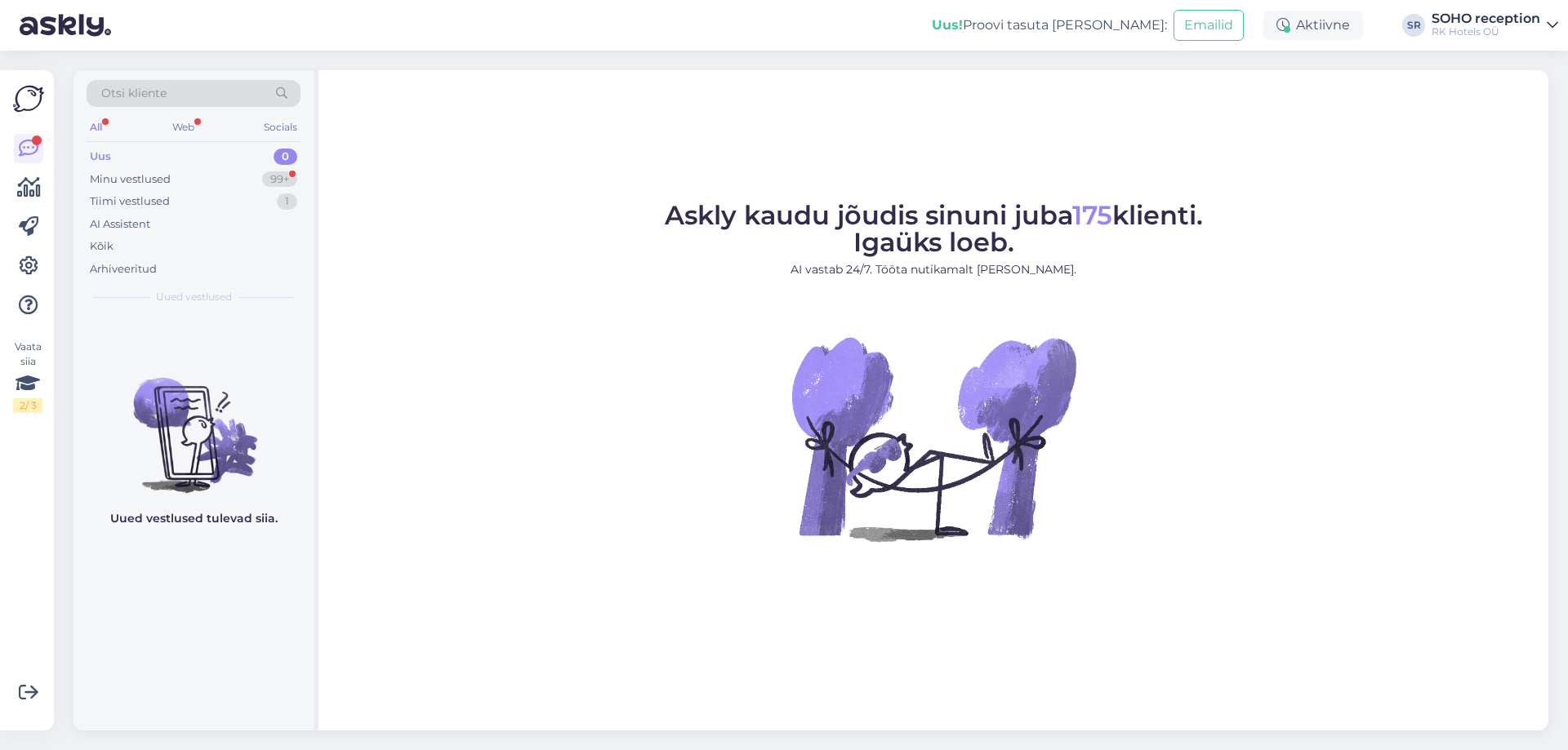
click at [190, 160] on div "Uus 0" at bounding box center [193, 157] width 214 height 23
click at [185, 178] on div "Minu vestlused 99+" at bounding box center [193, 180] width 214 height 23
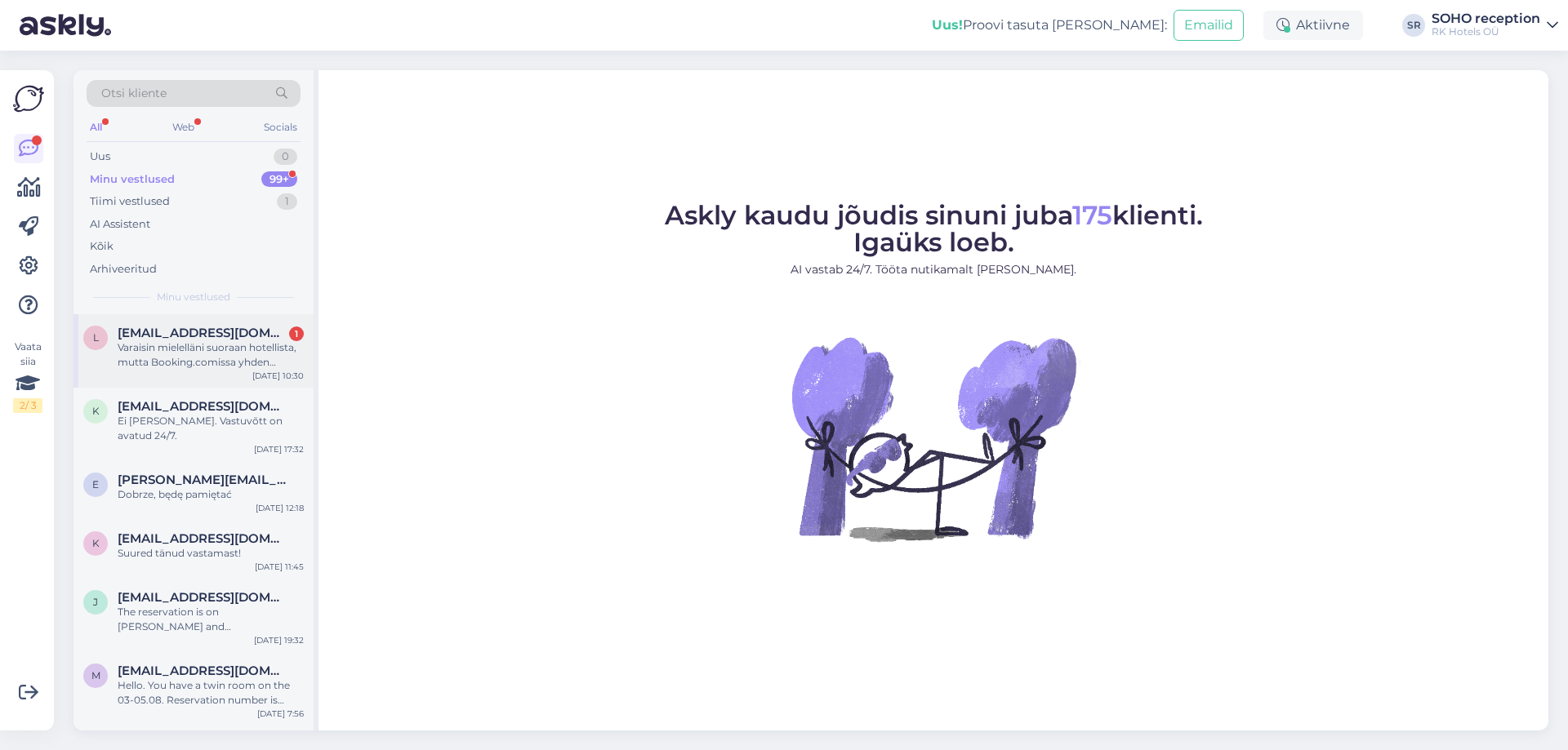
click at [209, 361] on div "Varaisin mielelläni suoraan hotellista, mutta Booking.comissa yhden [PERSON_NAM…" at bounding box center [211, 355] width 187 height 29
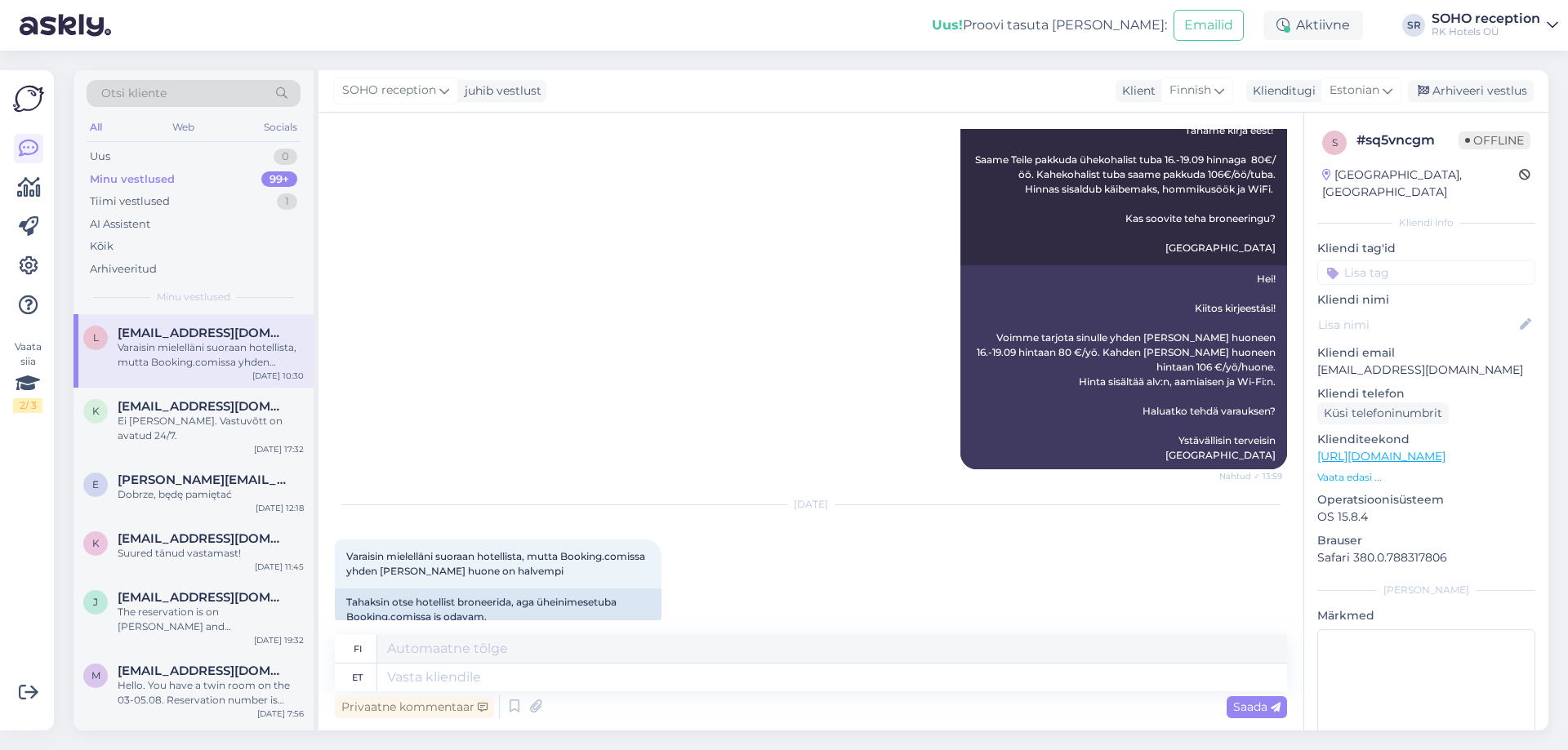
scroll to position [497, 0]
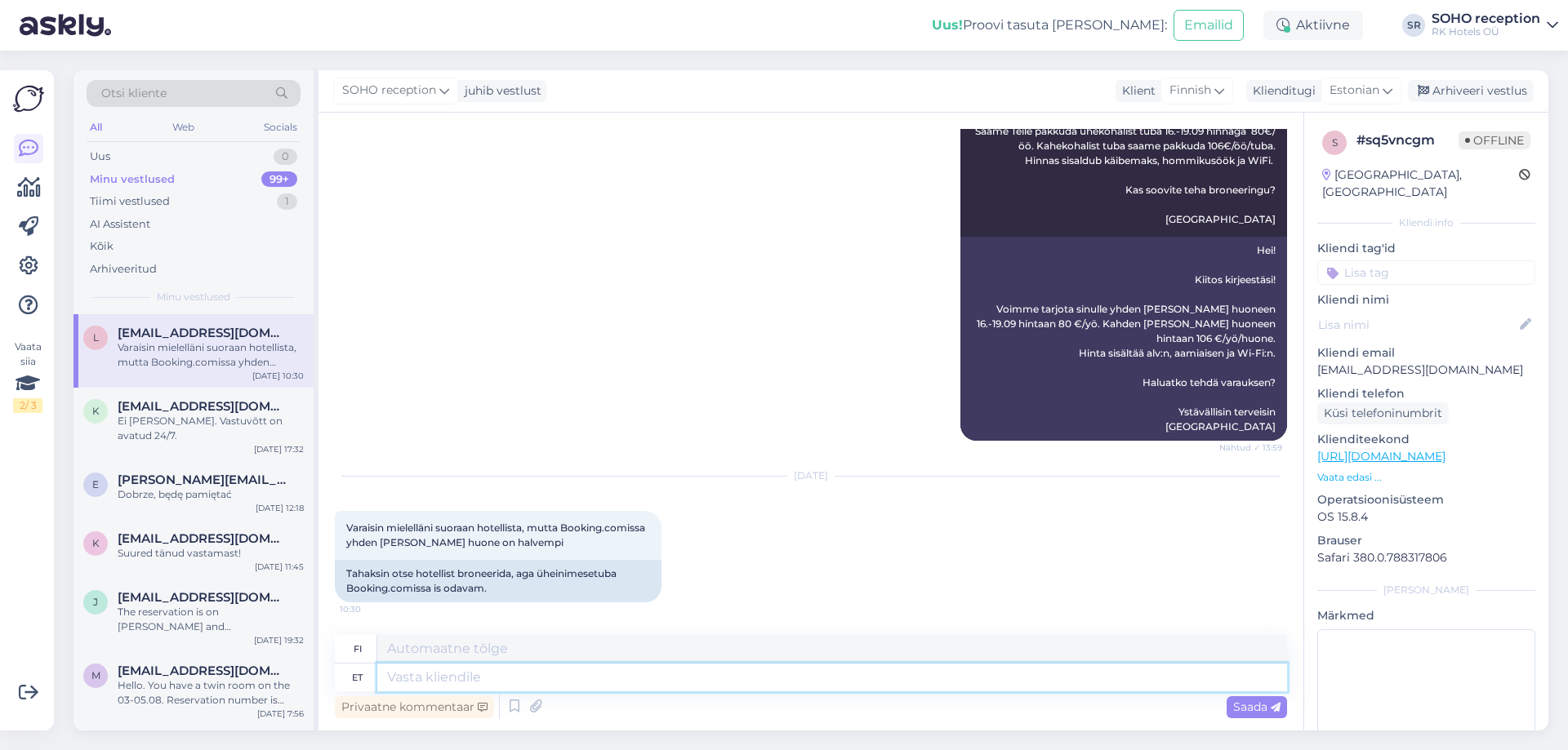
click at [433, 670] on textarea at bounding box center [832, 677] width 910 height 28
type textarea "Tere!"
type textarea "Hei!"
type textarea "Tere! Kui s"
type textarea "Hei! [PERSON_NAME]"
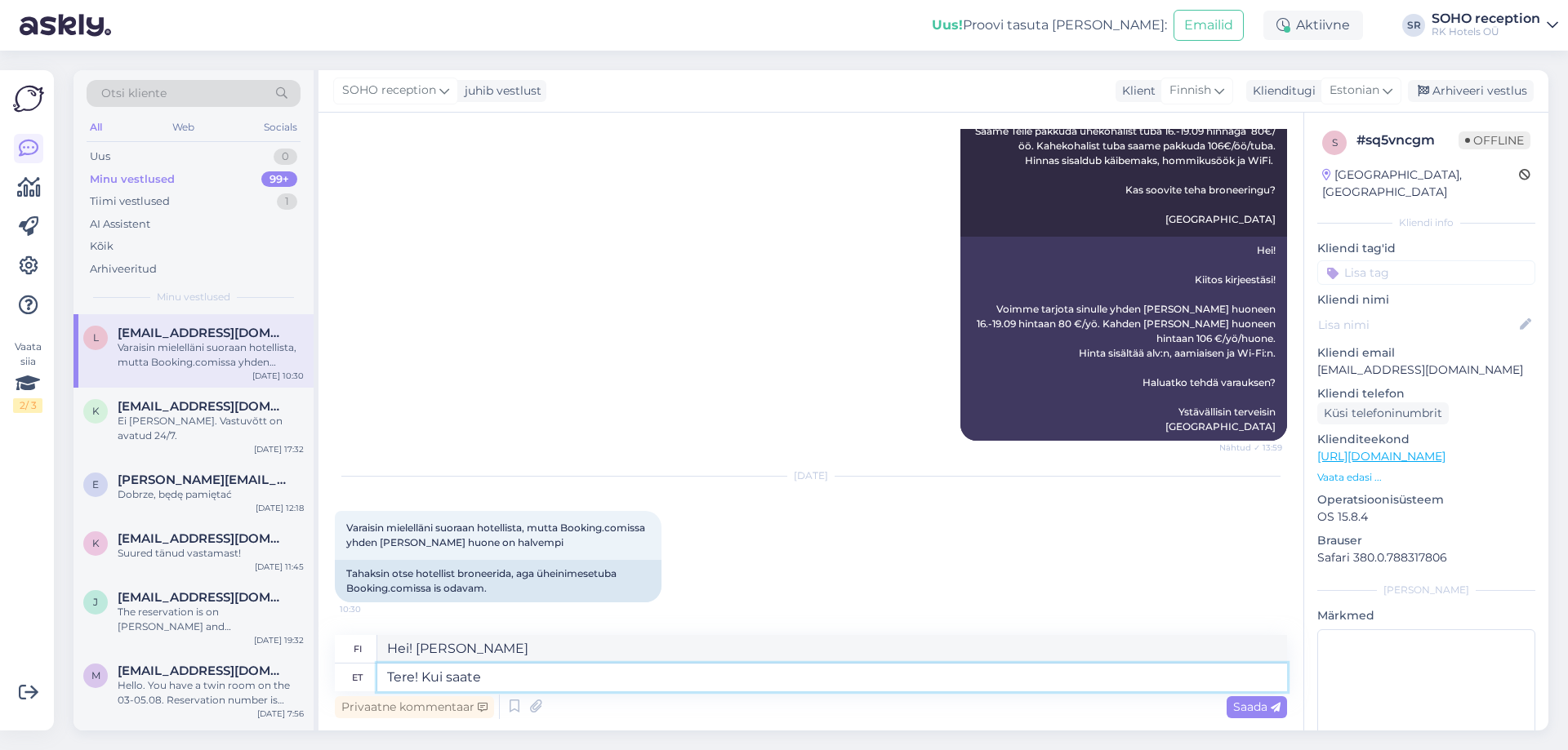
type textarea "Tere! Kui saate"
type textarea "Hei! [PERSON_NAME] pystyt"
type textarea "Tere! Kui saate tõestada"
type textarea "Hei! [PERSON_NAME] todistaa"
type textarea "Tere! Kui saate tõestada ja n"
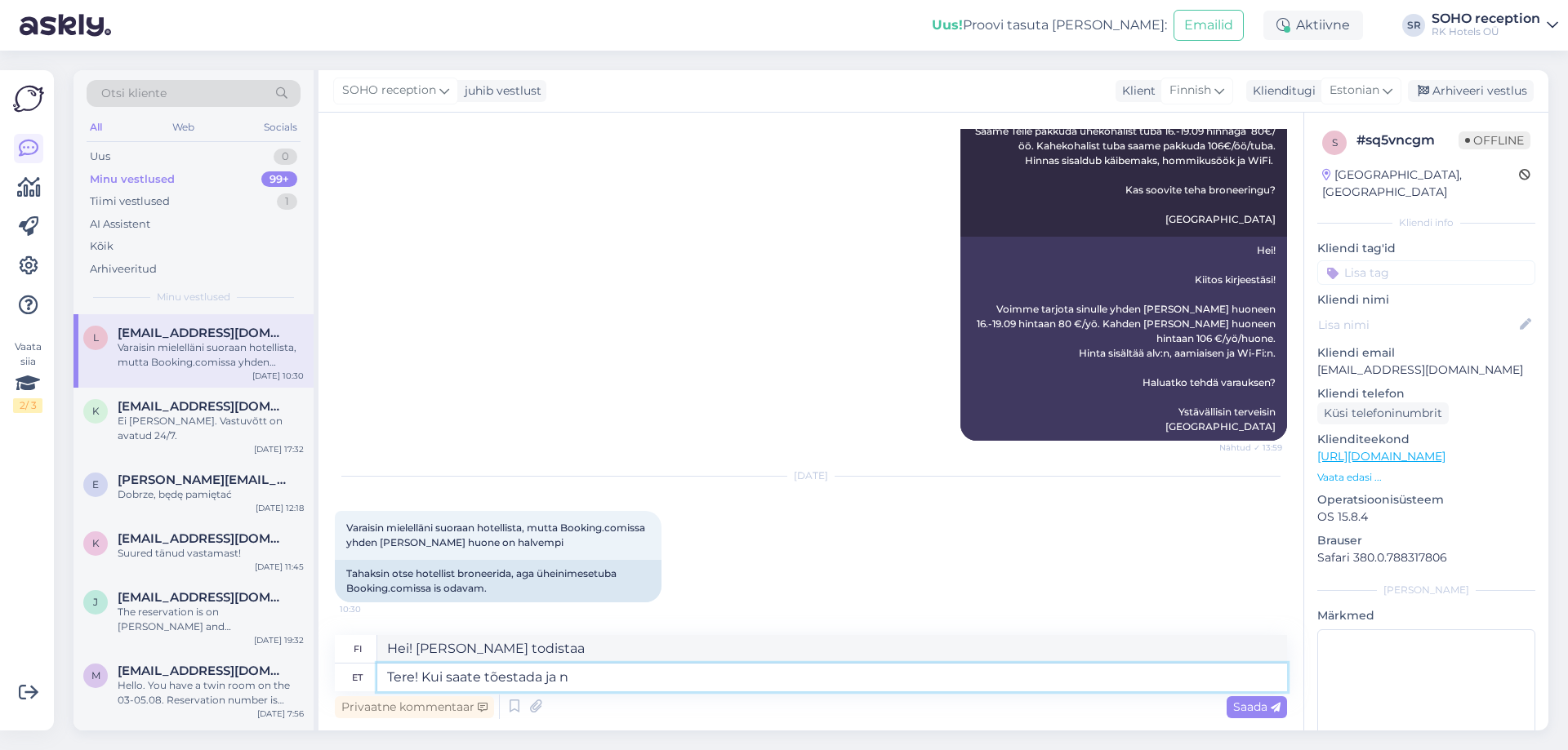
type textarea "Hei! [PERSON_NAME] todistaa ja"
type textarea "Tere! Kui saate tõestada ja näidata"
type textarea "Hei! [PERSON_NAME] todistaa ja näyttää"
type textarea "Tere! Kui saate tõestada ja näidata meile"
type textarea "Hei! [PERSON_NAME] todistaa ja näyttää meille"
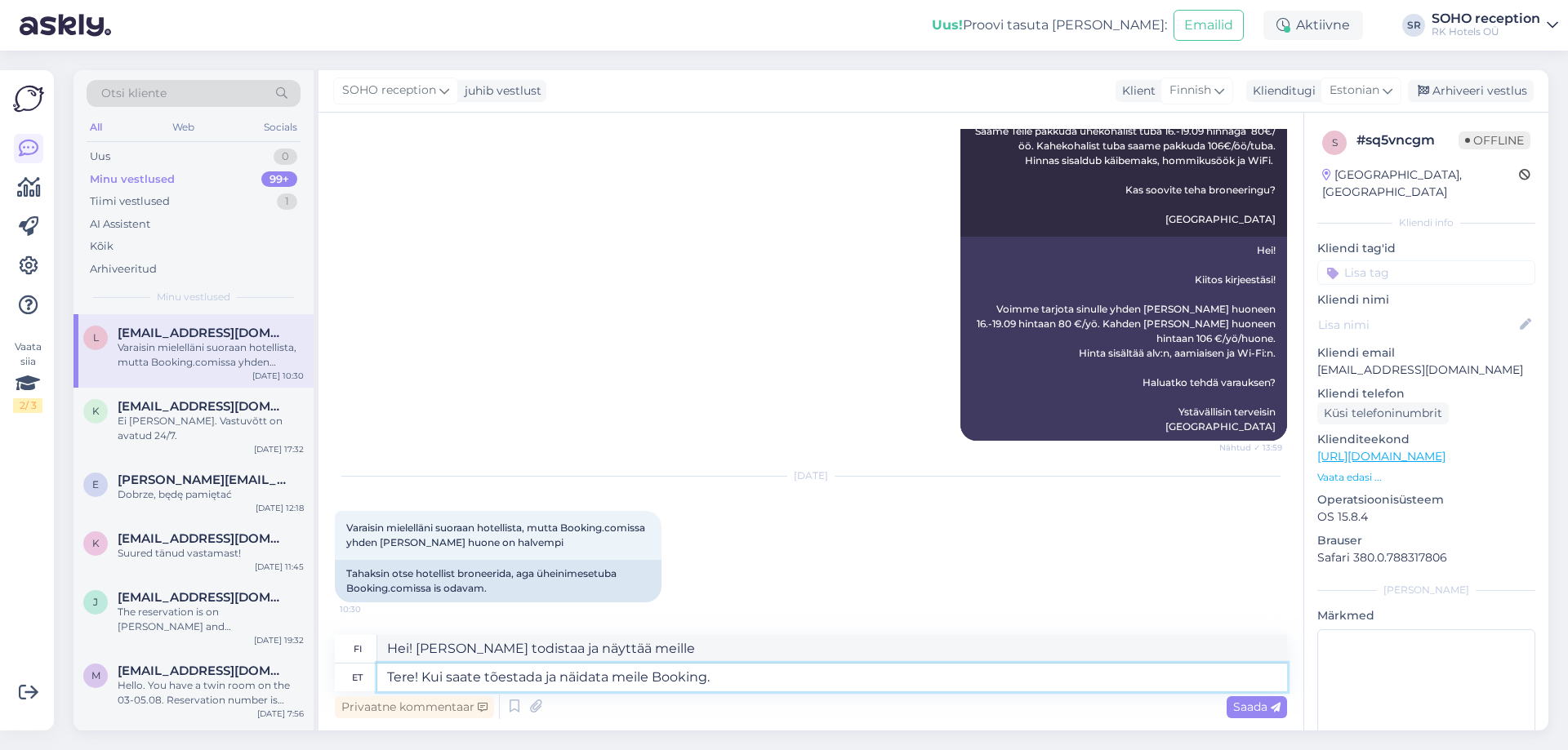
type textarea "Tere! Kui saate tõestada ja näidata meile Booking.c"
type textarea "Hei! [PERSON_NAME] todistaa ja näyttää meille varauksen"
type textarea "Tere! Kui saate tõestada ja näidata meile [DOMAIN_NAME]"
type textarea "Hei! [PERSON_NAME] todistaa ja näyttää meille [DOMAIN_NAME]"
type textarea "Tere! Kui saate tõestada ja näidata meile [DOMAIN_NAME] pakutava"
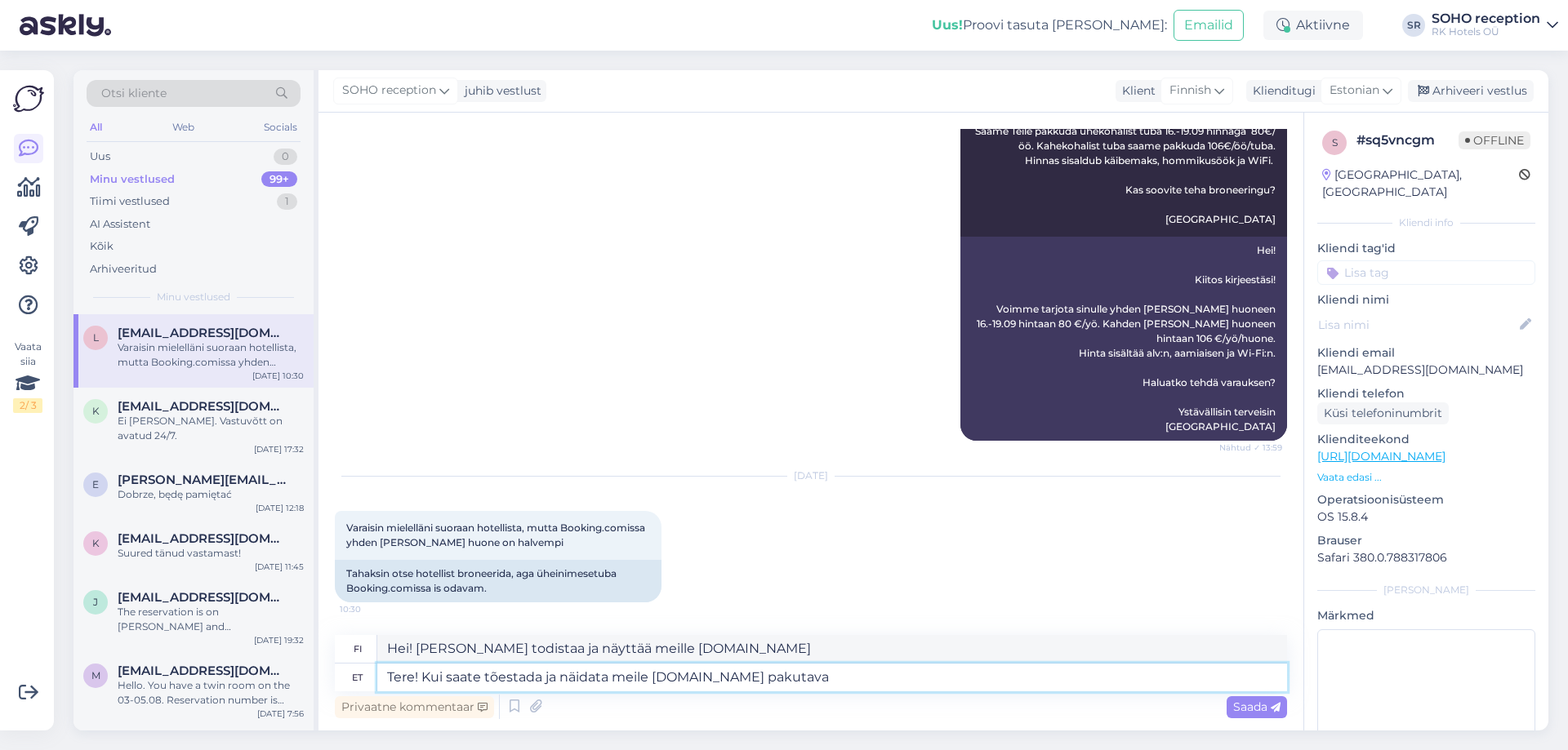
type textarea "Hei! [PERSON_NAME] todistaa ja näyttää meille, mitä [DOMAIN_NAME] tarjoaa"
type textarea "Tere! Kui saate tõestada ja näidata meile [DOMAIN_NAME] pakutavaid"
type textarea "Hei! [PERSON_NAME] todistaa ja näyttää meille [DOMAIN_NAME] tarjoamat palvelut"
type textarea "Tere! Kui saate tõestada ja näidata meile [DOMAIN_NAME] pakutavaid [DEMOGRAPHIC…"
type textarea "[PERSON_NAME], [PERSON_NAME] todistaa ja näyttää meille [DOMAIN_NAME] tarjoamat…"
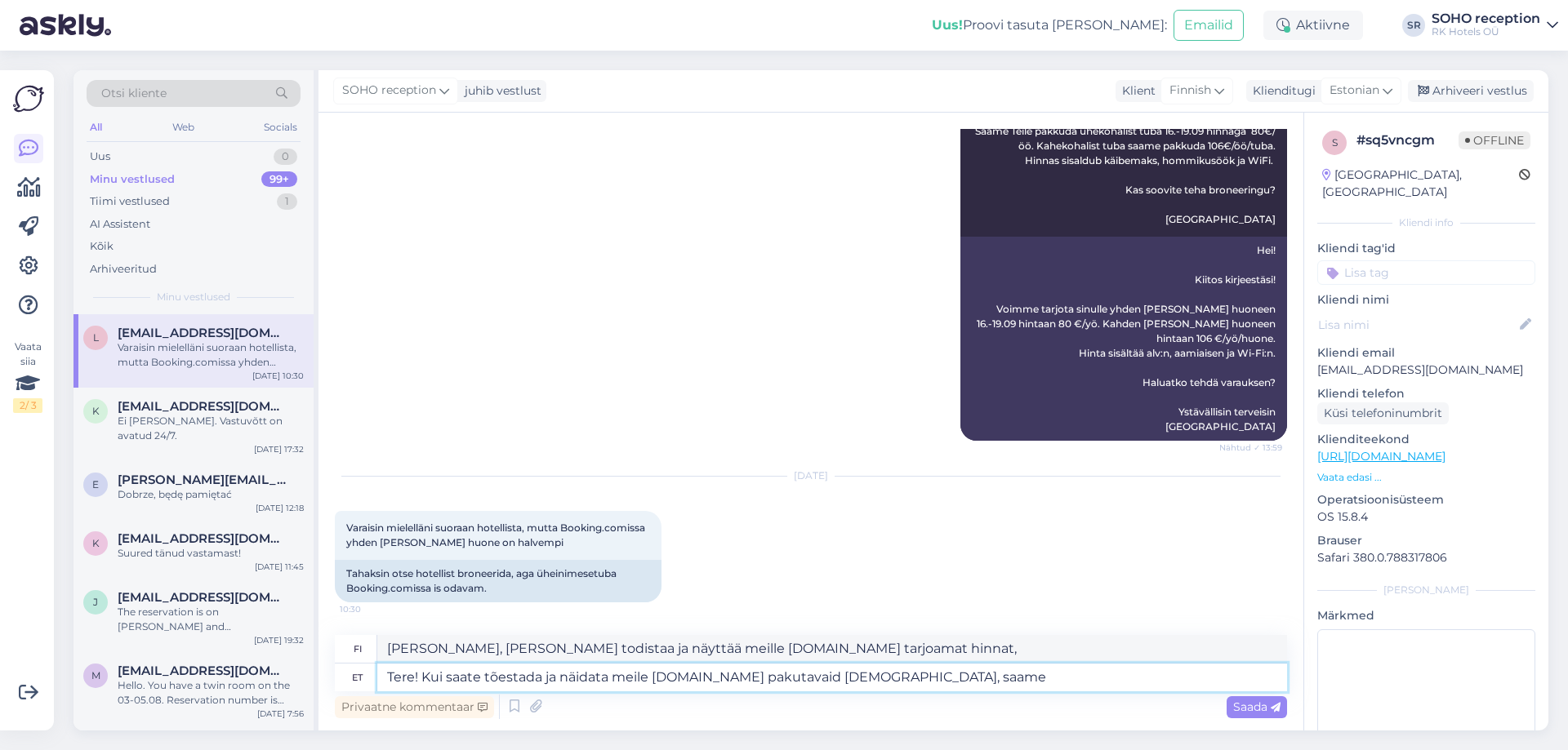
type textarea "Tere! Kui saate tõestada ja näidata meile [DOMAIN_NAME] pakutavaid [DEMOGRAPHIC…"
type textarea "[PERSON_NAME], [PERSON_NAME] todistaa ja näyttää meille [DOMAIN_NAME] tarjoamat…"
type textarea "Tere! Kui saate tõestada ja näidata meile [DOMAIN_NAME] pakutavaid [DEMOGRAPHIC…"
type textarea "[PERSON_NAME], [PERSON_NAME] todistaa ja näyttää meille [DOMAIN_NAME] tarjoamat…"
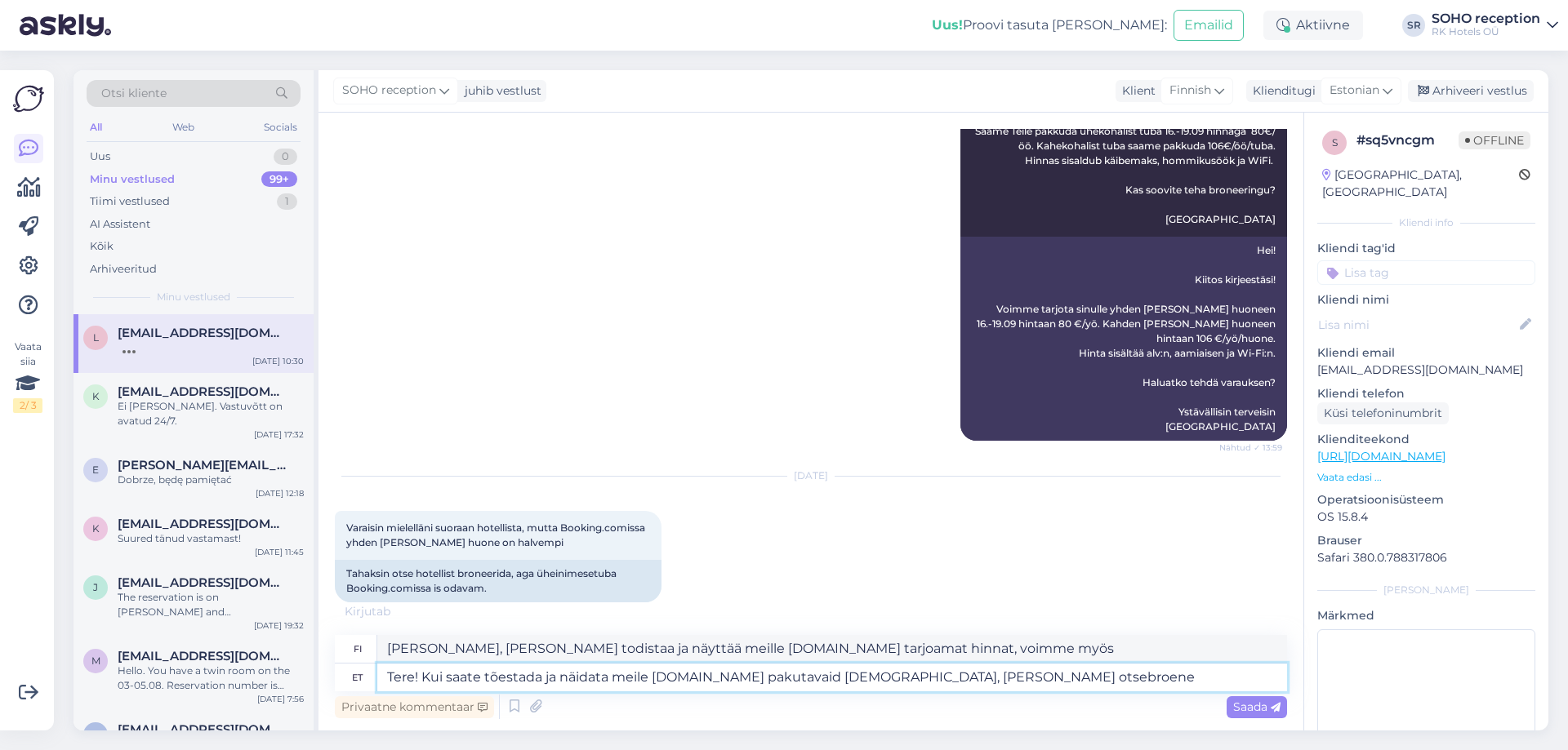
type textarea "Tere! Kui saate tõestada ja näidata meile [DOMAIN_NAME] pakutavaid [DEMOGRAPHIC…"
type textarea "Hei! [PERSON_NAME] todistaa ja näyttää meille [DOMAIN_NAME] tarjoamat hinnat, v…"
type textarea "Tere! Kui saate tõestada ja näidata meile [DOMAIN_NAME] pakutavaid [DEMOGRAPHIC…"
type textarea "Hei! [PERSON_NAME] todistaa ja näyttää meille [DOMAIN_NAME] tarjoamat hinnat, v…"
type textarea "Tere! Kui saate tõestada ja näidata meile [DOMAIN_NAME] pakutavaid [DEMOGRAPHIC…"
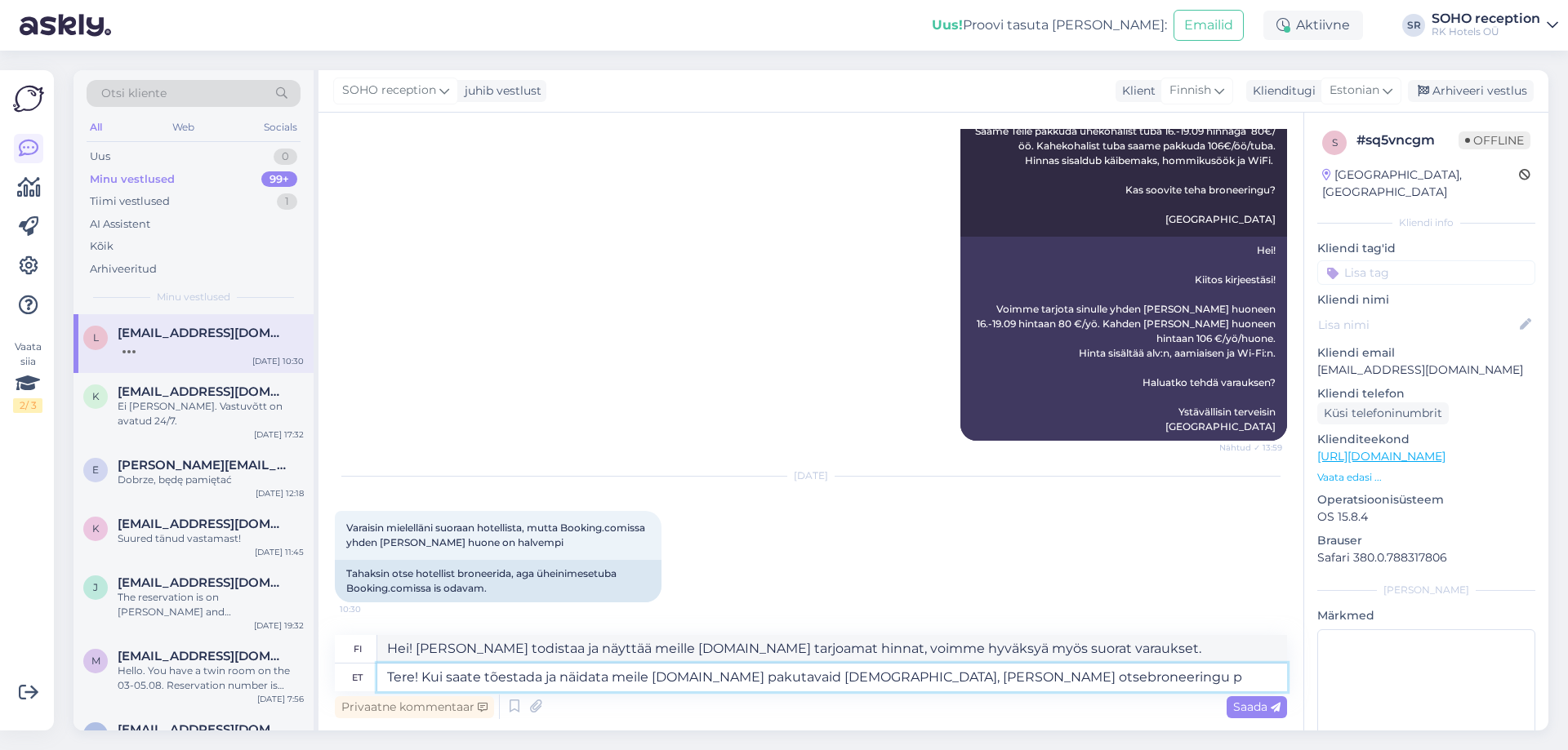
type textarea "Hei! [PERSON_NAME] todistaa ja näyttää meille [DOMAIN_NAME] tarjoamat hinnat, v…"
type textarea "Tere! Kui saate tõestada ja näidata meile [DOMAIN_NAME] pakutavaid [DEMOGRAPHIC…"
type textarea "Hei! [PERSON_NAME] todistaa ja näyttää meille [DOMAIN_NAME] tarjoamat hinnat, v…"
type textarea "Tere! Kui saate tõestada ja näidata meile [DOMAIN_NAME] pakutavaid [DEMOGRAPHIC…"
type textarea "Hei! [PERSON_NAME] todistaa ja näyttää meille [DOMAIN_NAME] tarjoamat hinnat, v…"
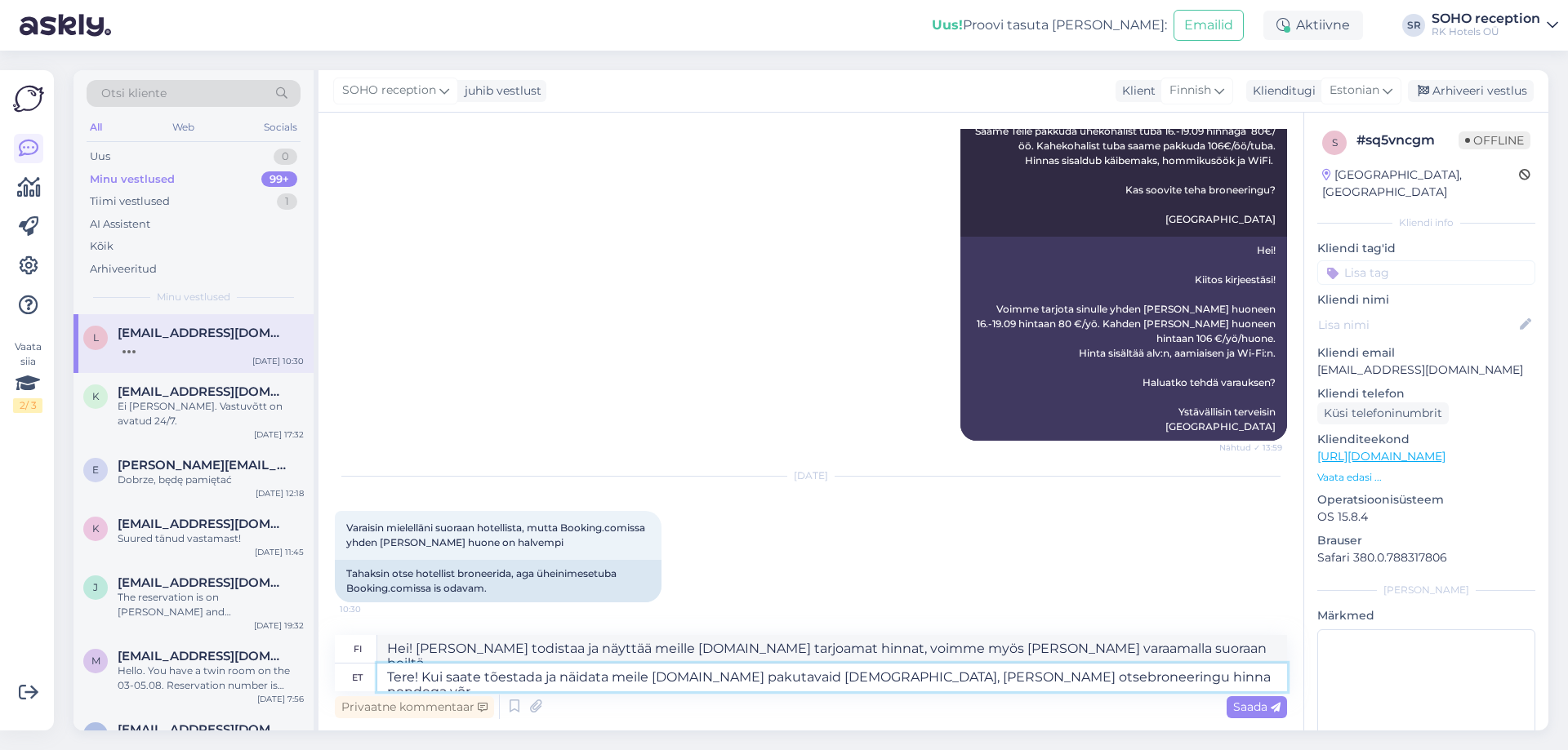
type textarea "Tere! Kui saate tõestada ja näidata meile [DOMAIN_NAME] pakutavaid [DEMOGRAPHIC…"
type textarea "Hei! [PERSON_NAME] todistaa ja näyttää meille [DOMAIN_NAME] tarjoamat hinnat, v…"
type textarea "Tere! Kui saate tõestada ja näidata meile [DOMAIN_NAME] pakutavaid [DEMOGRAPHIC…"
type textarea "Hei! [PERSON_NAME] todistaa ja näyttää meille [DOMAIN_NAME] tarjoamat hinnat, v…"
type textarea "Tere! Kui saate tõestada ja näidata meile [DOMAIN_NAME] pakutavaid [DEMOGRAPHIC…"
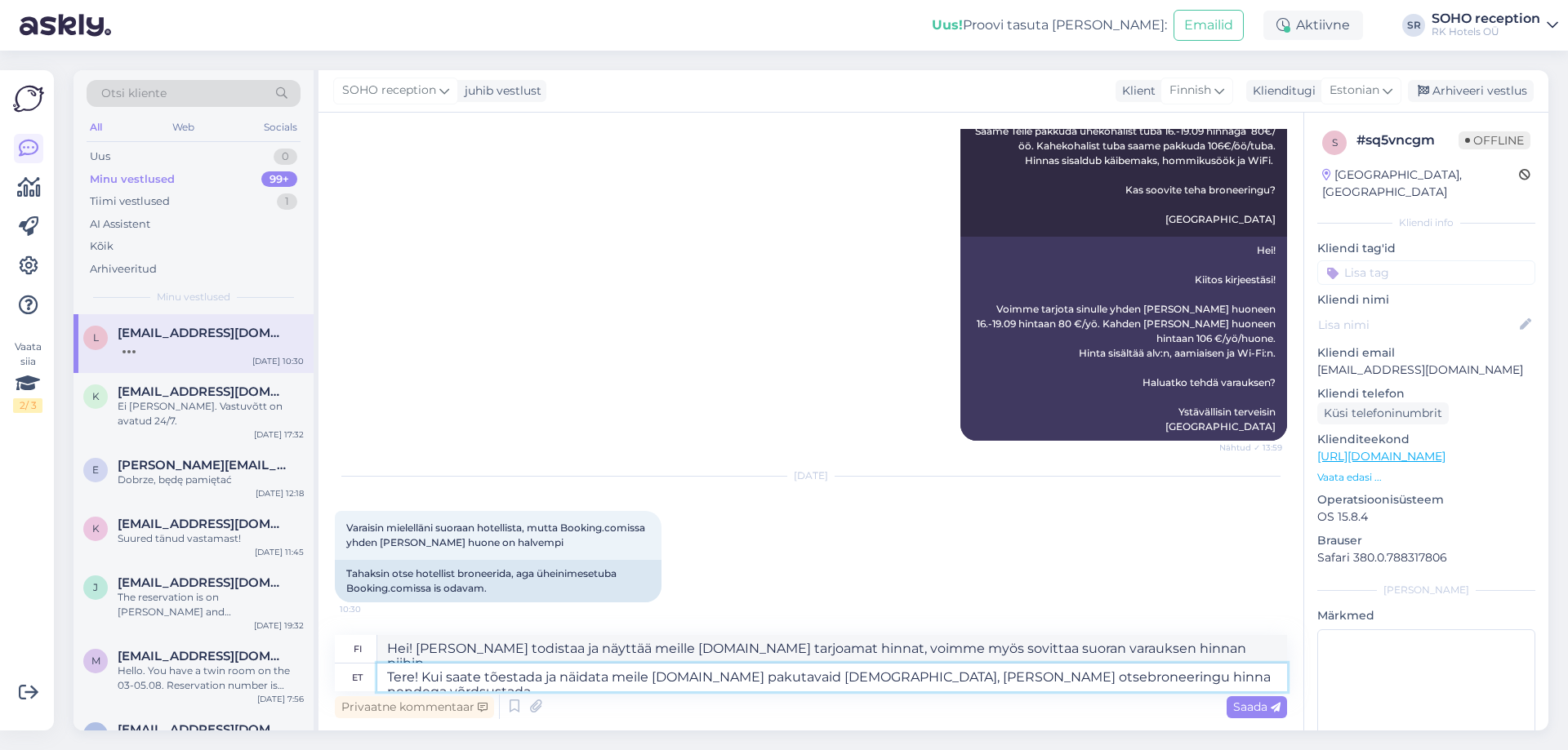
type textarea "[PERSON_NAME], [PERSON_NAME] todistaa ja näyttää meille [DOMAIN_NAME] tarjoamat…"
click at [917, 687] on textarea "Tere! Kui saate tõestada ja näidata meile [DOMAIN_NAME] pakutavaid [DEMOGRAPHIC…" at bounding box center [832, 677] width 910 height 28
type textarea "Tere! Kui saate tõestada ja näidata meile [DOMAIN_NAME] pakutavaid [DEMOGRAPHIC…"
type textarea "[PERSON_NAME], [PERSON_NAME] todistaa ja näyttää meille [DOMAIN_NAME] tarjoamat…"
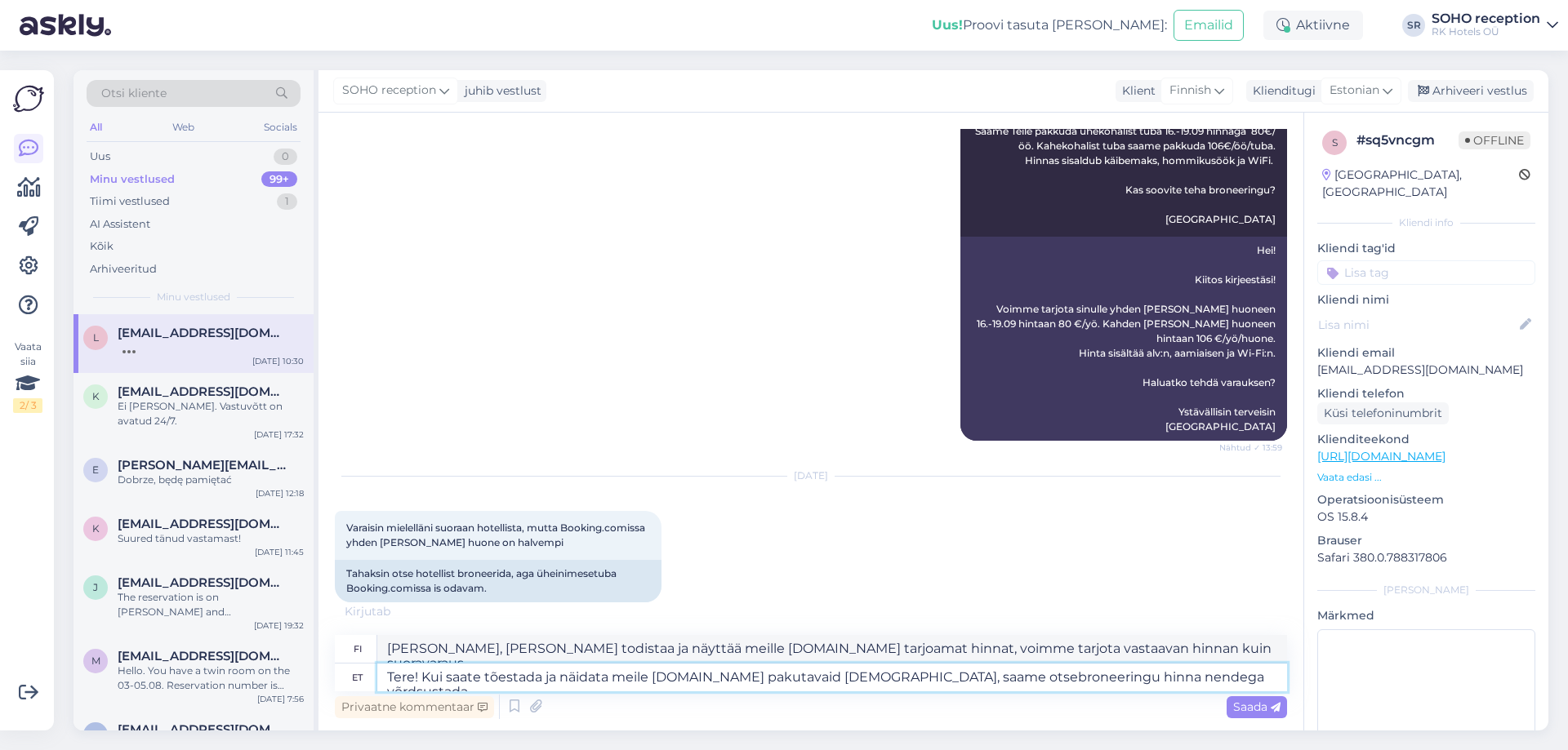
click at [1018, 672] on textarea "Tere! Kui saate tõestada ja näidata meile [DOMAIN_NAME] pakutavaid [DEMOGRAPHIC…" at bounding box center [832, 677] width 910 height 28
click at [1061, 682] on textarea "Tere! Kui saate tõestada ja näidata meile [DOMAIN_NAME] pakutavaid [DEMOGRAPHIC…" at bounding box center [832, 677] width 910 height 28
type textarea "Tere! Kui saate tõestada ja näidata meile [DOMAIN_NAME] pakutavaid [DEMOGRAPHIC…"
type textarea "[PERSON_NAME], [PERSON_NAME] todistaa ja näyttää meille [DOMAIN_NAME] tarjoamat…"
click at [1218, 677] on textarea "Tere! Kui saate tõestada ja näidata meile [DOMAIN_NAME] pakutavaid [DEMOGRAPHIC…" at bounding box center [832, 677] width 910 height 28
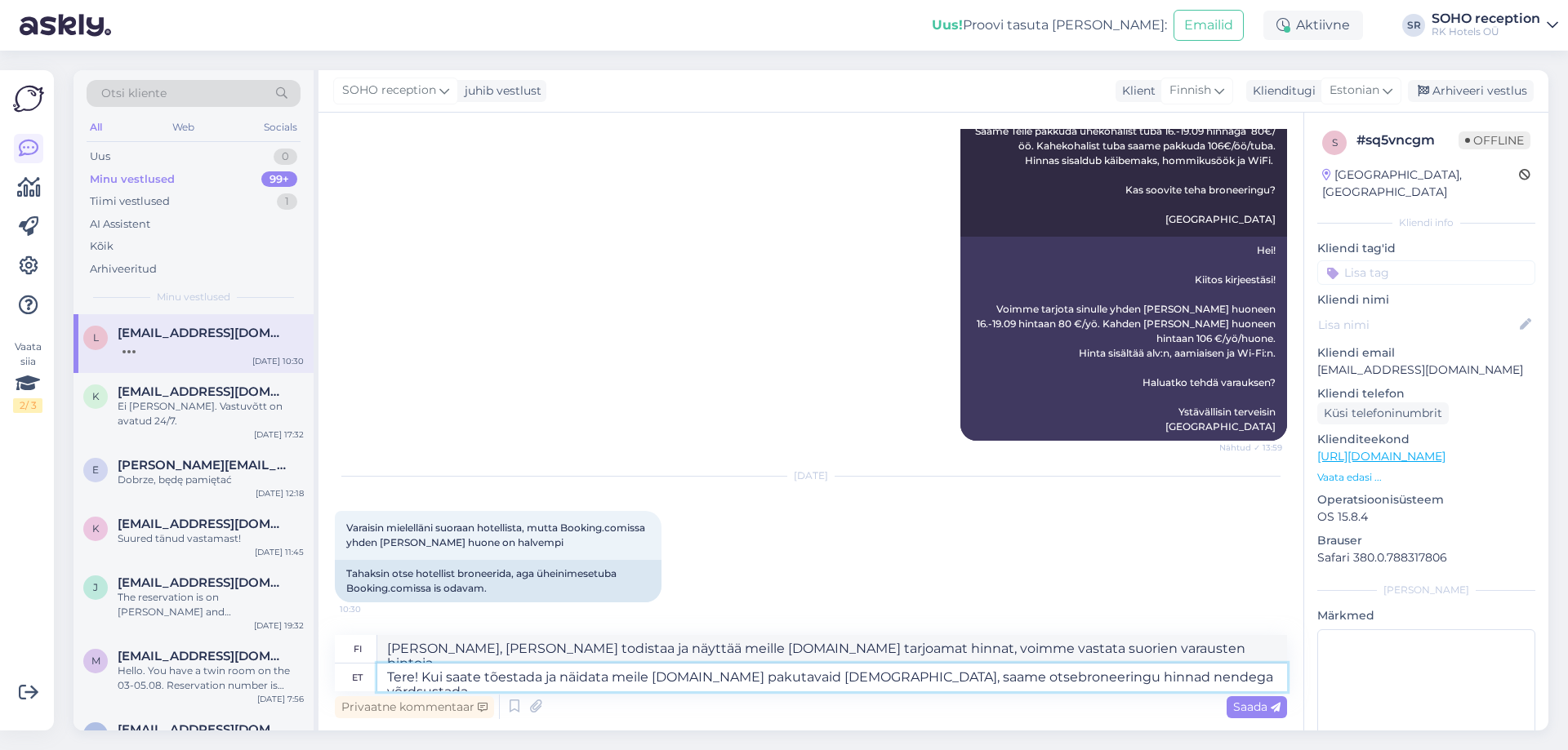
click at [1226, 676] on textarea "Tere! Kui saate tõestada ja näidata meile [DOMAIN_NAME] pakutavaid [DEMOGRAPHIC…" at bounding box center [832, 677] width 910 height 28
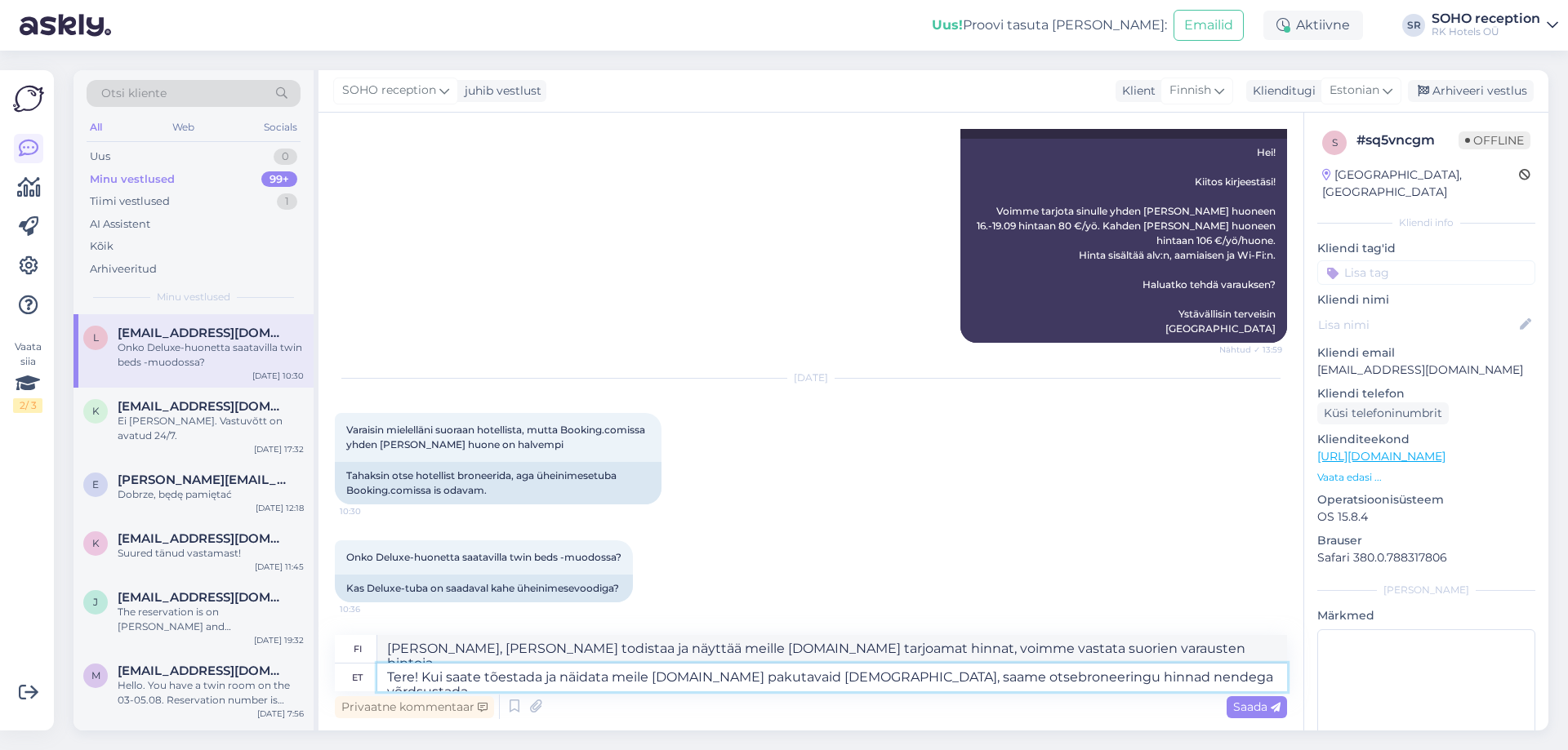
click at [1243, 679] on textarea "Tere! Kui saate tõestada ja näidata meile [DOMAIN_NAME] pakutavaid [DEMOGRAPHIC…" at bounding box center [832, 677] width 910 height 28
click at [420, 678] on textarea "Tere! Kui saate tõestada ja näidata meile [DOMAIN_NAME] pakutavaid [DEMOGRAPHIC…" at bounding box center [832, 677] width 910 height 28
click at [423, 678] on textarea "Tere! Kui saate tõestada ja näidata meile [DOMAIN_NAME] pakutavaid [DEMOGRAPHIC…" at bounding box center [832, 677] width 910 height 28
type textarea "Tere! Kui saate tõestada ja näidata meile [DOMAIN_NAME] pakutavaid [DEMOGRAPHIC…"
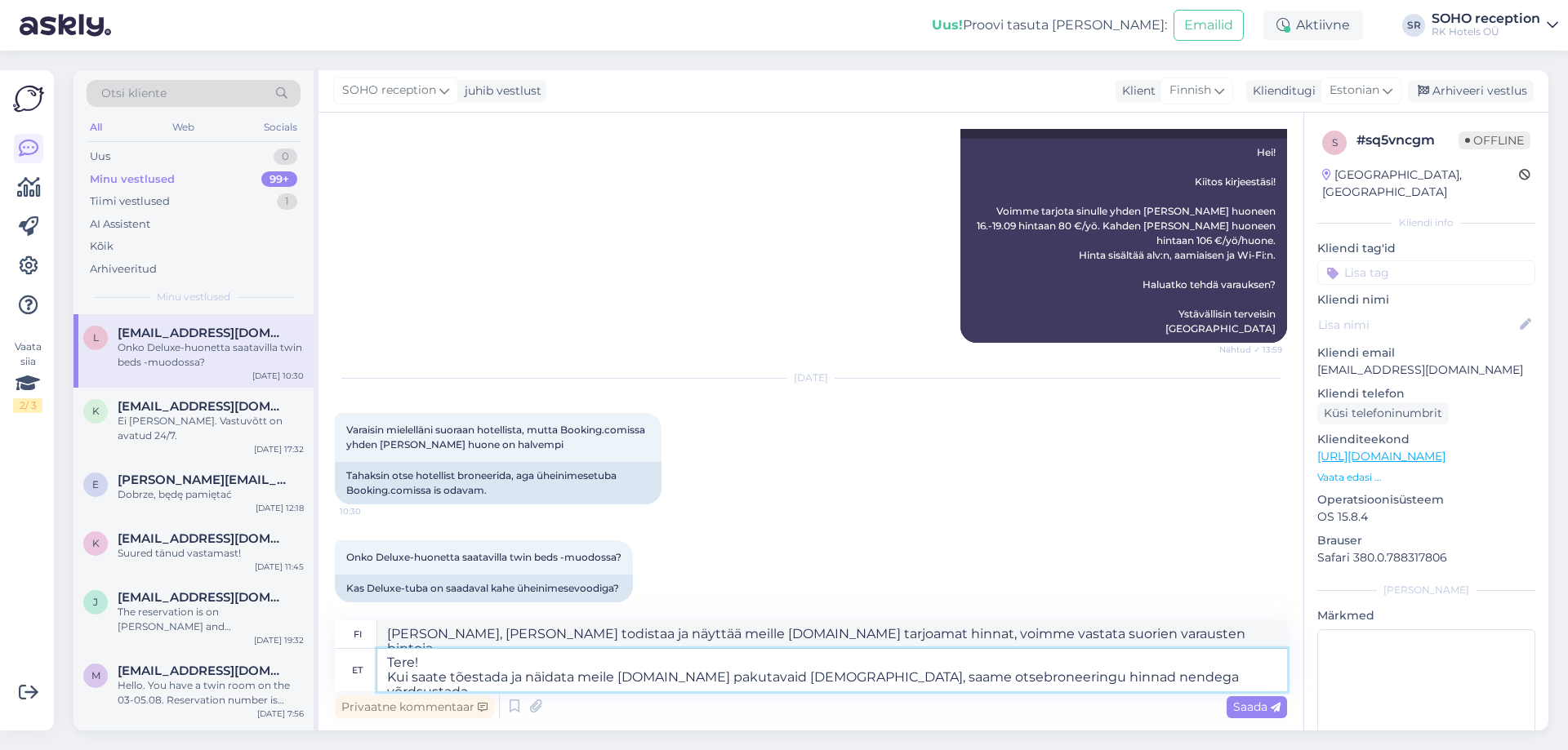
type textarea "Hei! [PERSON_NAME] todistaa ja näyttää meille [DOMAIN_NAME] tarjoamat hinnat, v…"
type textarea "Tere! Kui saate tõestada ja näidata meile [DOMAIN_NAME] pakutavaid [DEMOGRAPHIC…"
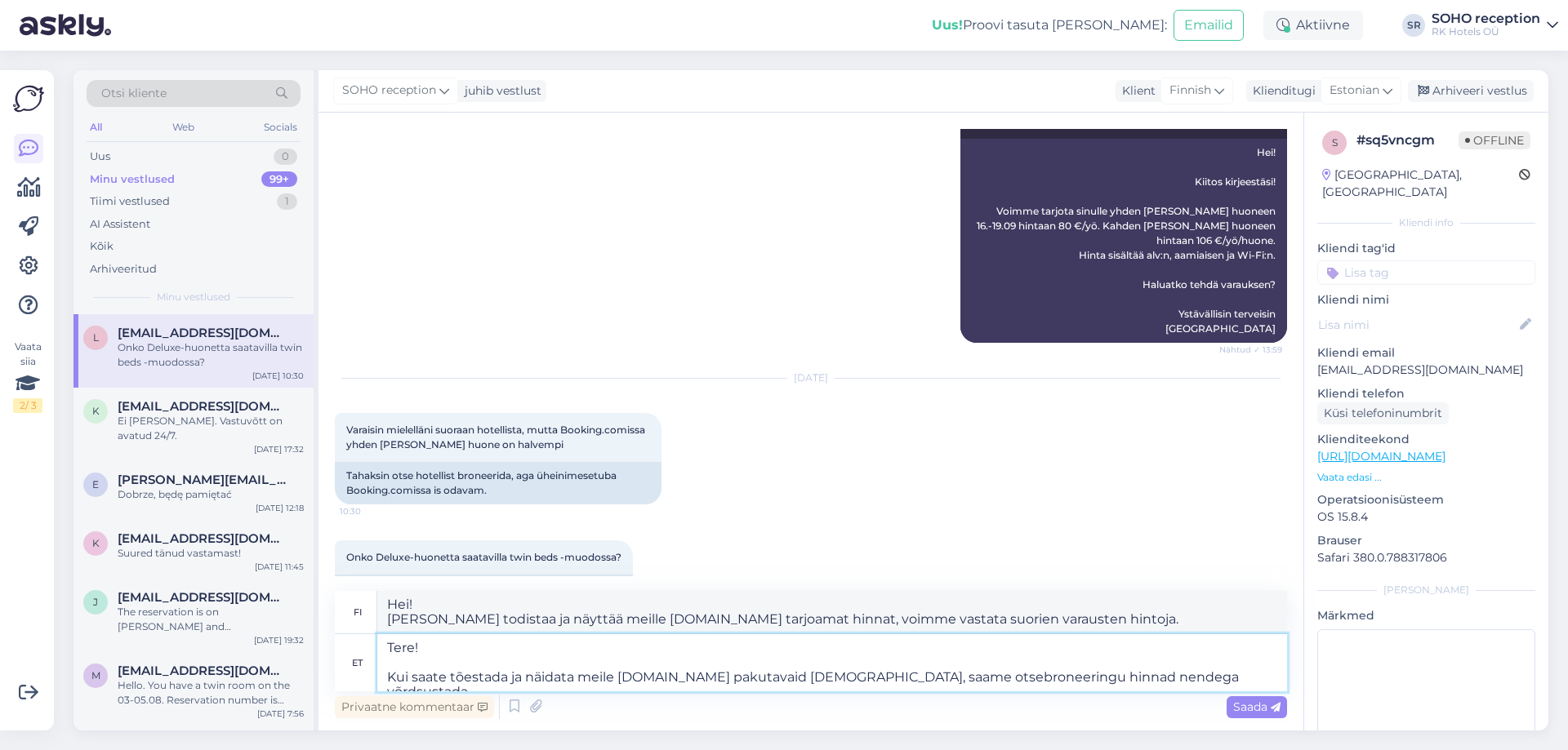
type textarea "Hei! [PERSON_NAME] todistaa ja näyttää meille [DOMAIN_NAME] tarjoamat hinnat, v…"
click at [1193, 678] on textarea "Tere! Kui saate tõestada ja näidata meile [DOMAIN_NAME] pakutavaid [DEMOGRAPHIC…" at bounding box center [832, 663] width 910 height 57
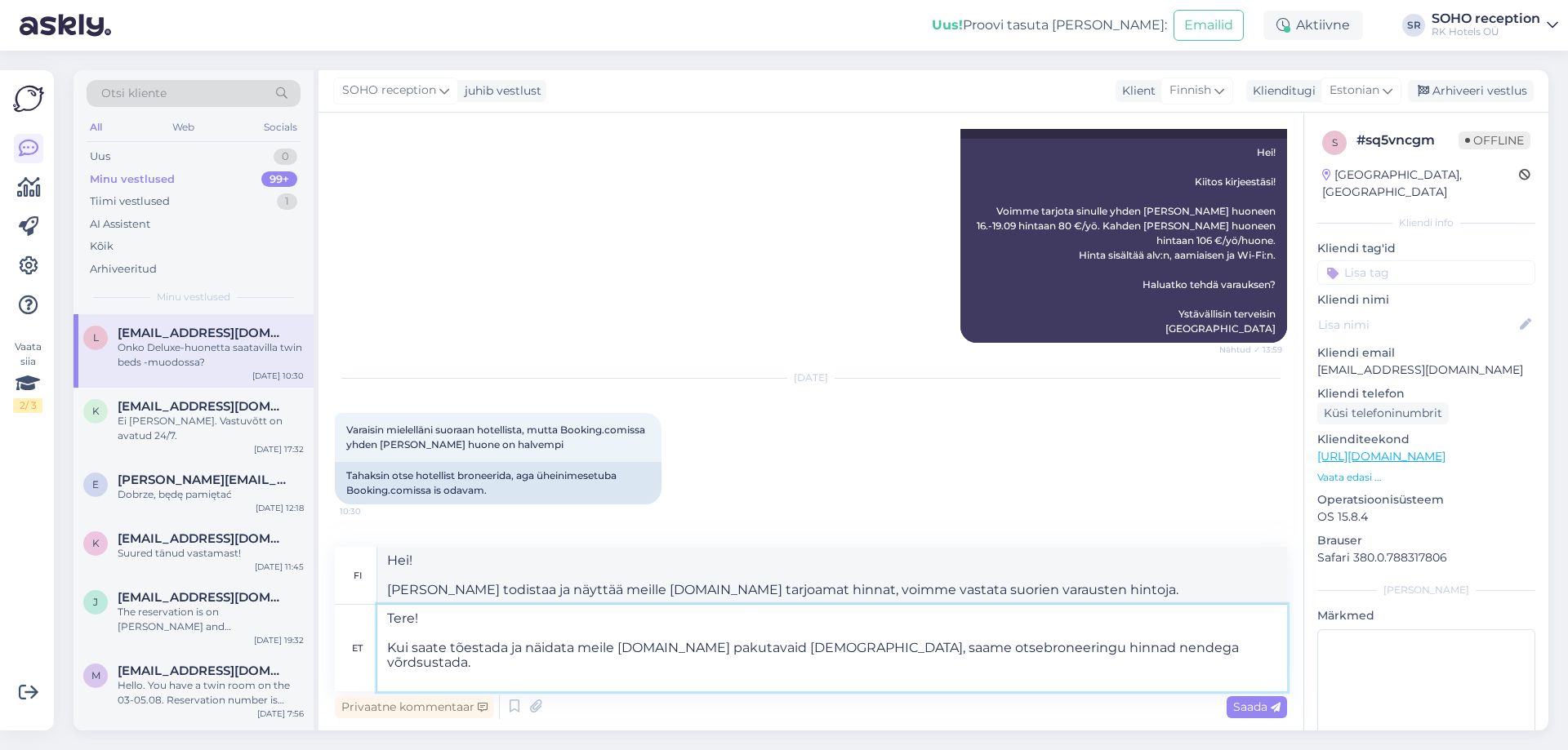
scroll to position [684, 0]
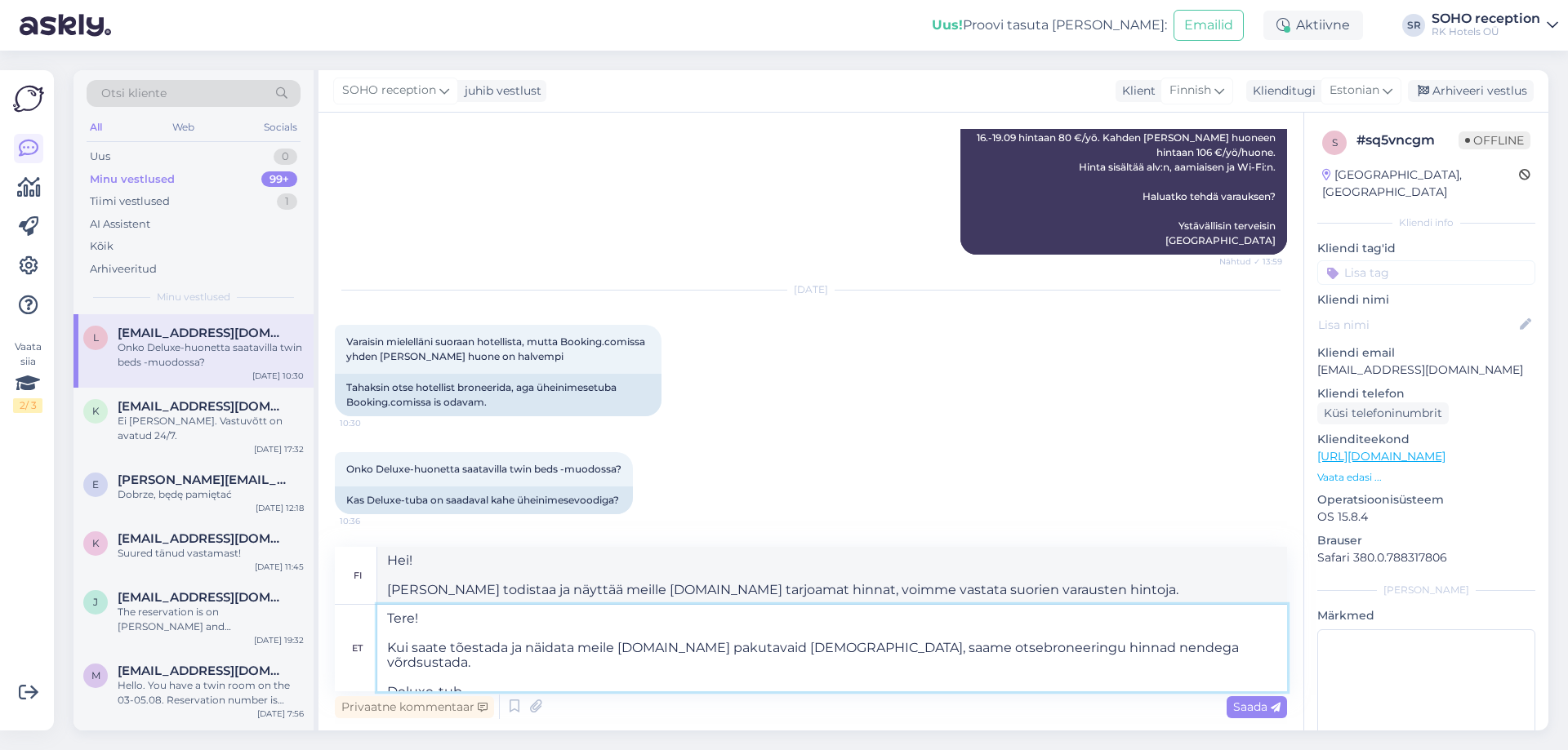
type textarea "Tere! Kui saate tõestada ja näidata meile [DOMAIN_NAME] pakutavaid [DEMOGRAPHIC…"
type textarea "Hei! [PERSON_NAME] todistaa ja näyttää meille [DOMAIN_NAME] tarjoamat hinnat, v…"
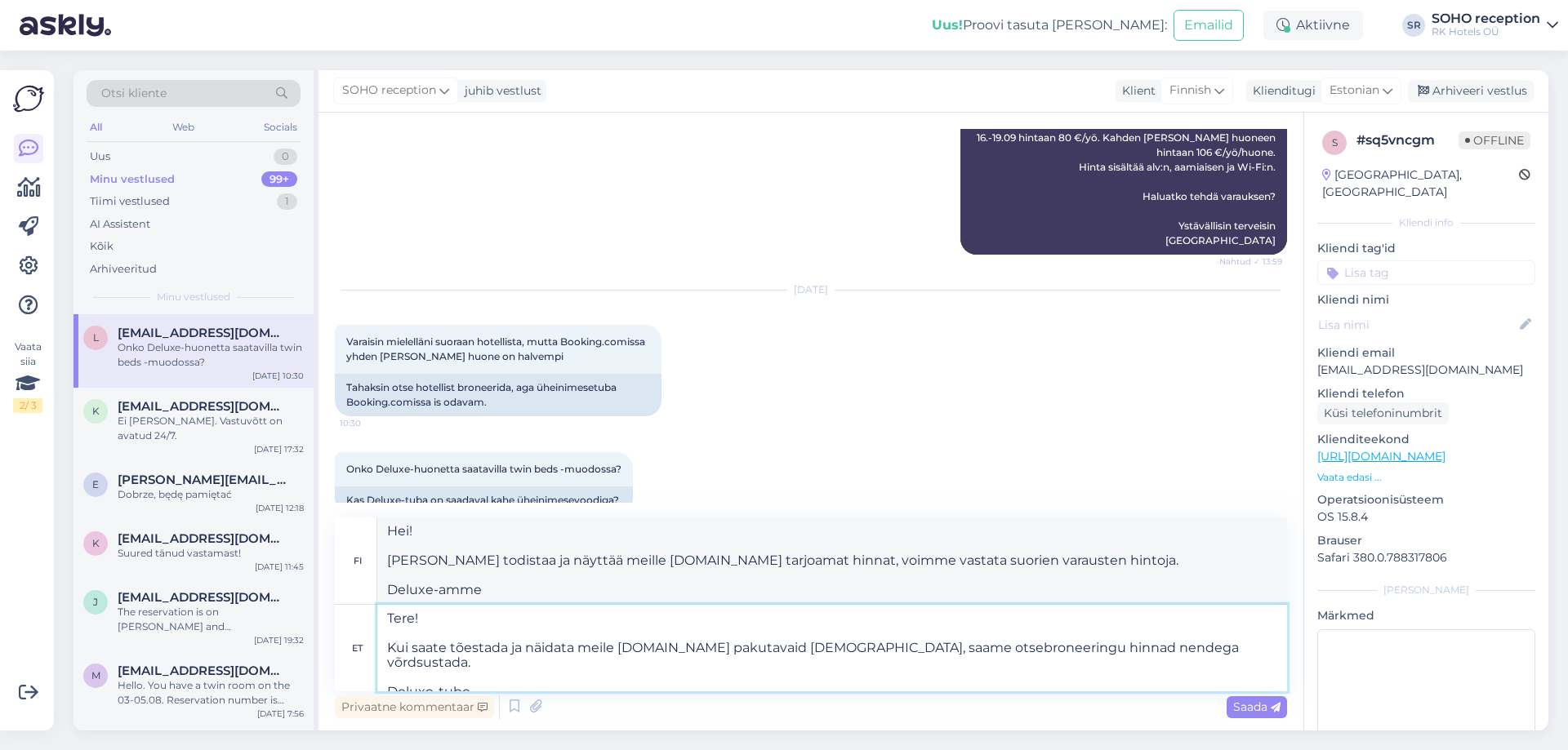
type textarea "Tere! Kui saate tõestada ja näidata meile [DOMAIN_NAME] pakutavaid [DEMOGRAPHIC…"
type textarea "Hei! [PERSON_NAME] todistaa ja näyttää meille [DOMAIN_NAME] tarjoamat hinnat, v…"
type textarea "Tere! Kui saate tõestada ja näidata meile [DOMAIN_NAME] pakutavaid [DEMOGRAPHIC…"
type textarea "Hei! [PERSON_NAME] todistaa ja näyttää meille [DOMAIN_NAME] tarjoamat hinnat, v…"
type textarea "Tere! Kui saate tõestada ja näidata meile [DOMAIN_NAME] pakutavaid [DEMOGRAPHIC…"
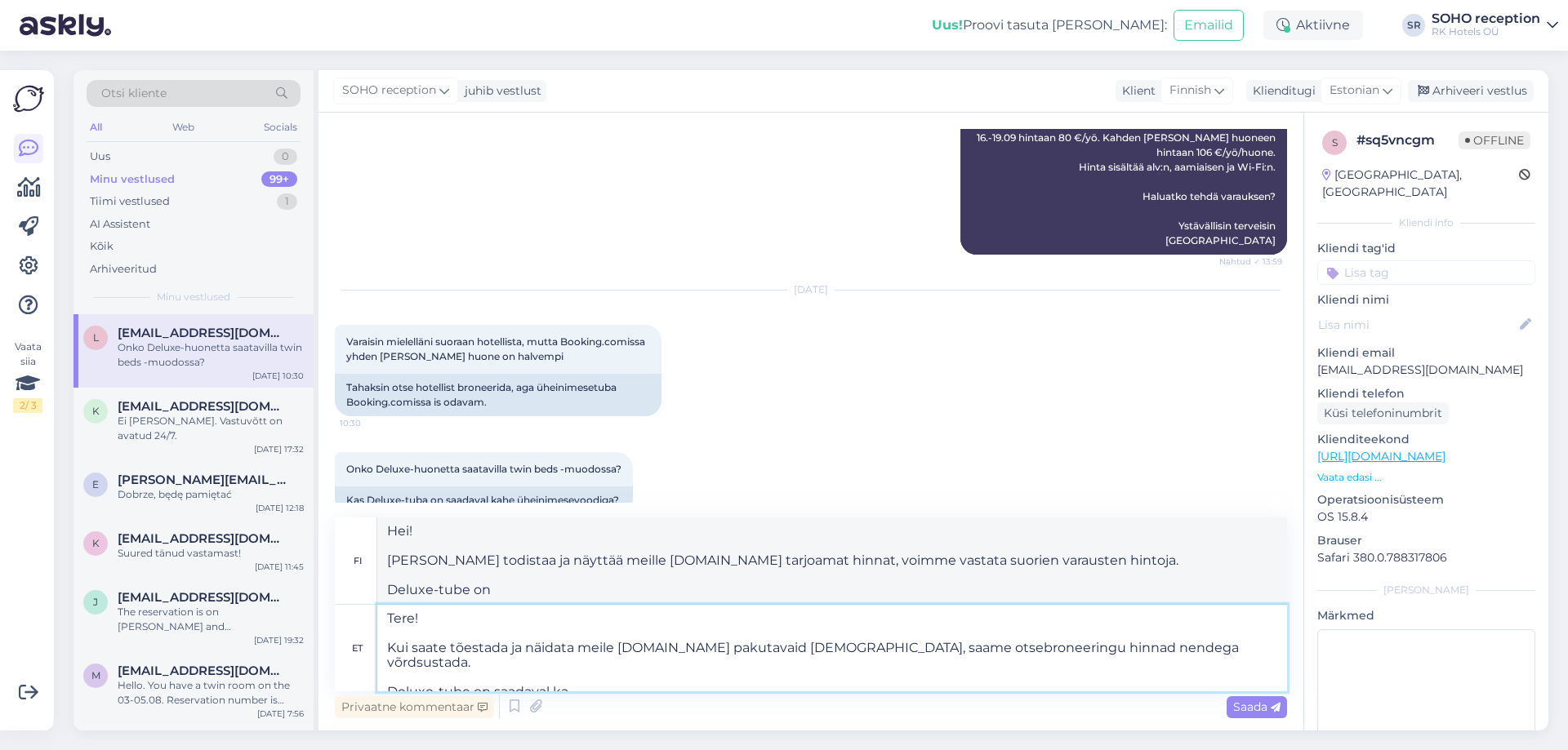
type textarea "Hei! [PERSON_NAME] todistaa ja näyttää meille [DOMAIN_NAME] tarjoamat hinnat, v…"
type textarea "Tere! Kui saate tõestada ja näidata meile [DOMAIN_NAME] pakutavaid [DEMOGRAPHIC…"
type textarea "Hei! [PERSON_NAME] todistaa ja näyttää meille [DOMAIN_NAME] tarjoamat hinnat, v…"
type textarea "Tere! Kui saate tõestada ja näidata meile [DOMAIN_NAME] pakutavaid [DEMOGRAPHIC…"
type textarea "Hei! [PERSON_NAME] todistaa ja näyttää meille [DOMAIN_NAME] tarjoamat hinnat, v…"
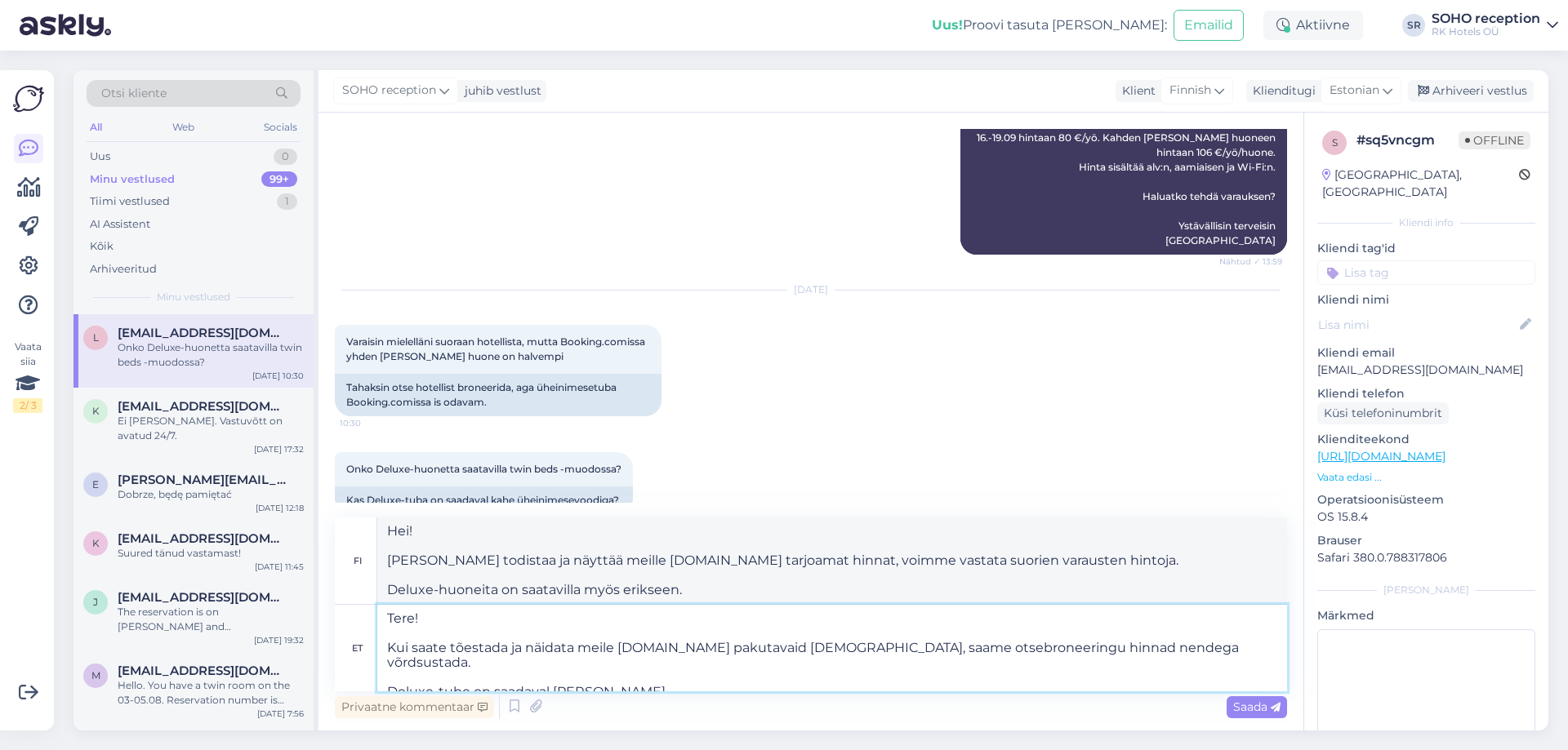
scroll to position [713, 0]
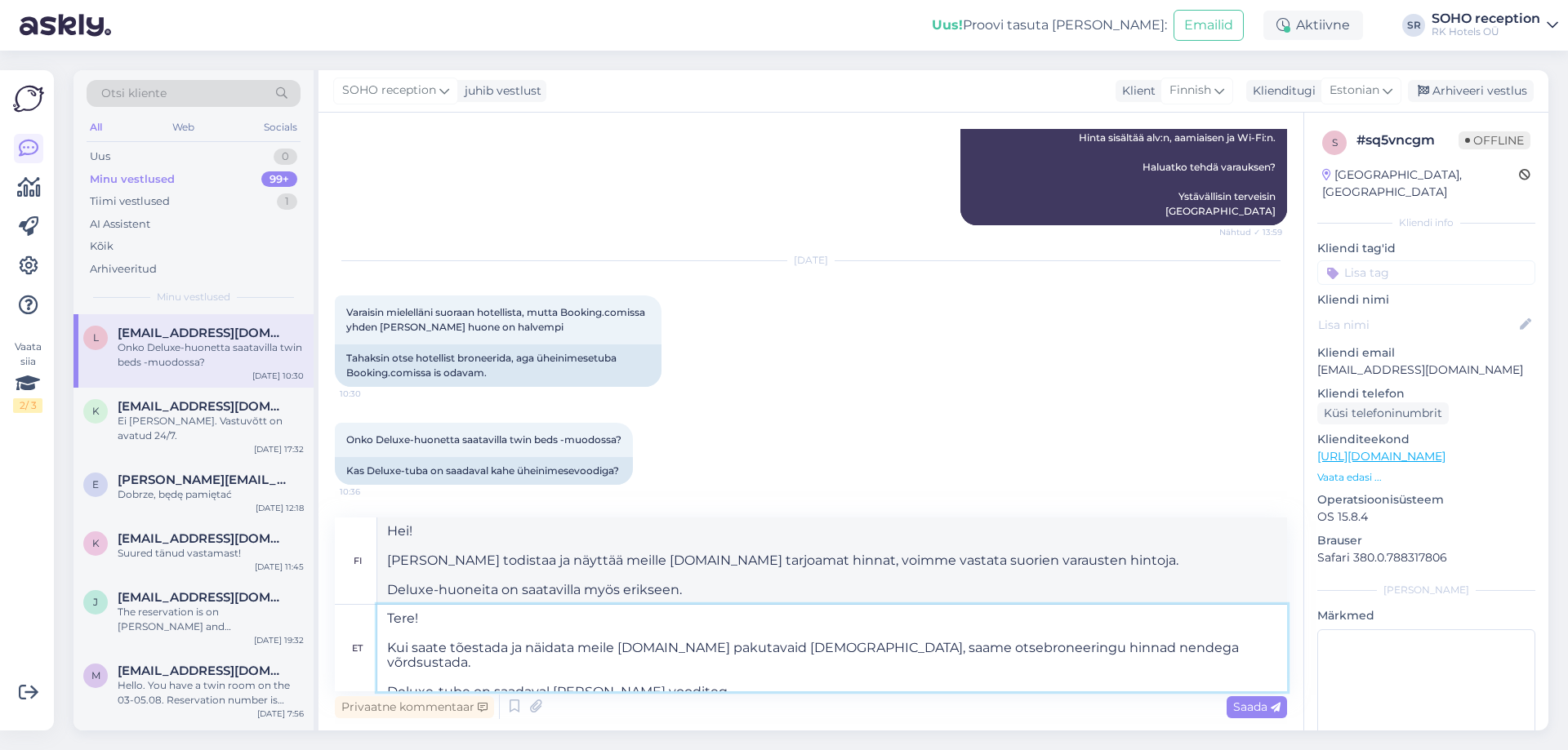
type textarea "Tere! Kui saate tõestada ja näidata meile [DOMAIN_NAME] pakutavaid [DEMOGRAPHIC…"
type textarea "Hei! [PERSON_NAME] todistaa ja näyttää meille [DOMAIN_NAME] tarjoamat hinnat, v…"
type textarea "Tere! Kui saate tõestada ja näidata meile [DOMAIN_NAME] pakutavaid [DEMOGRAPHIC…"
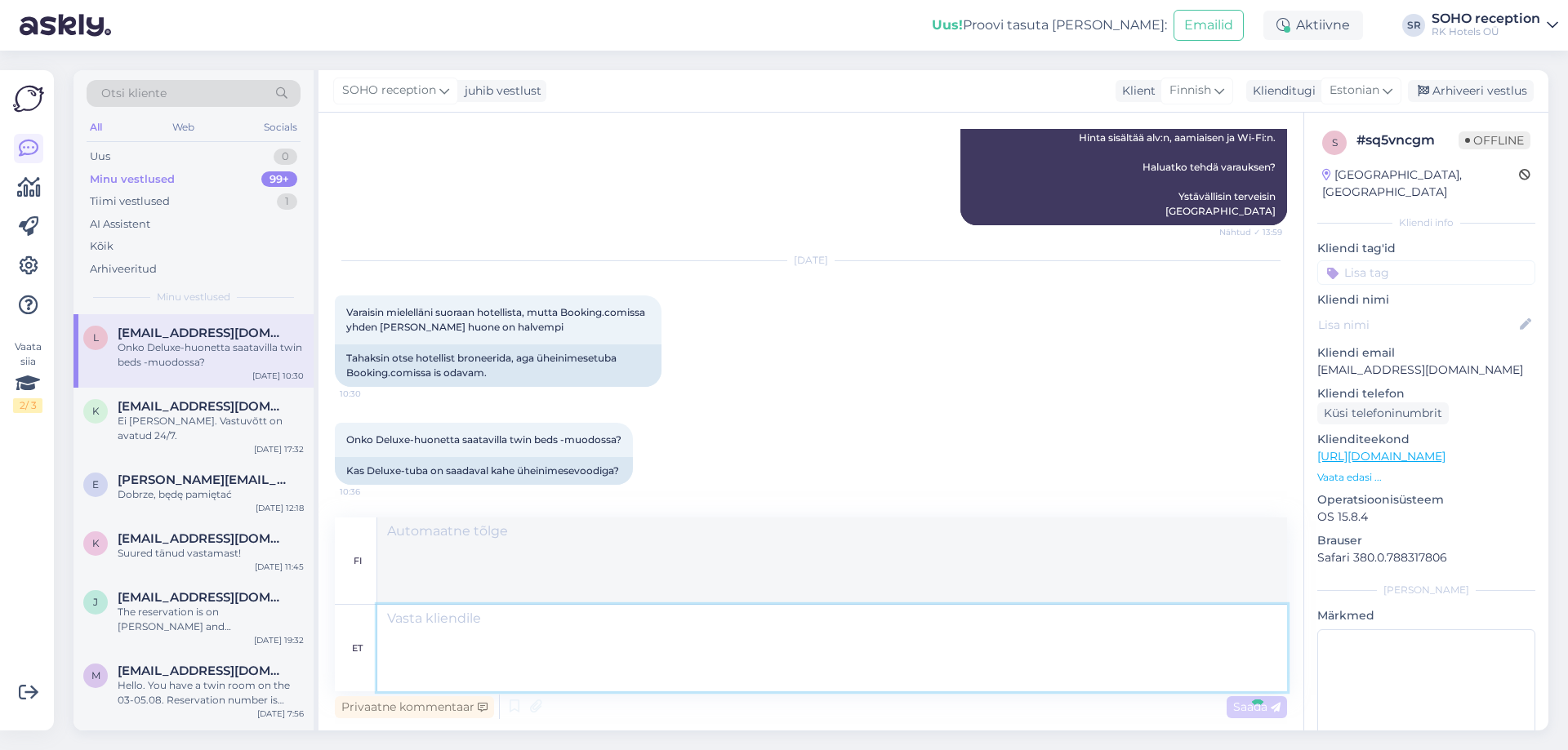
scroll to position [855, 0]
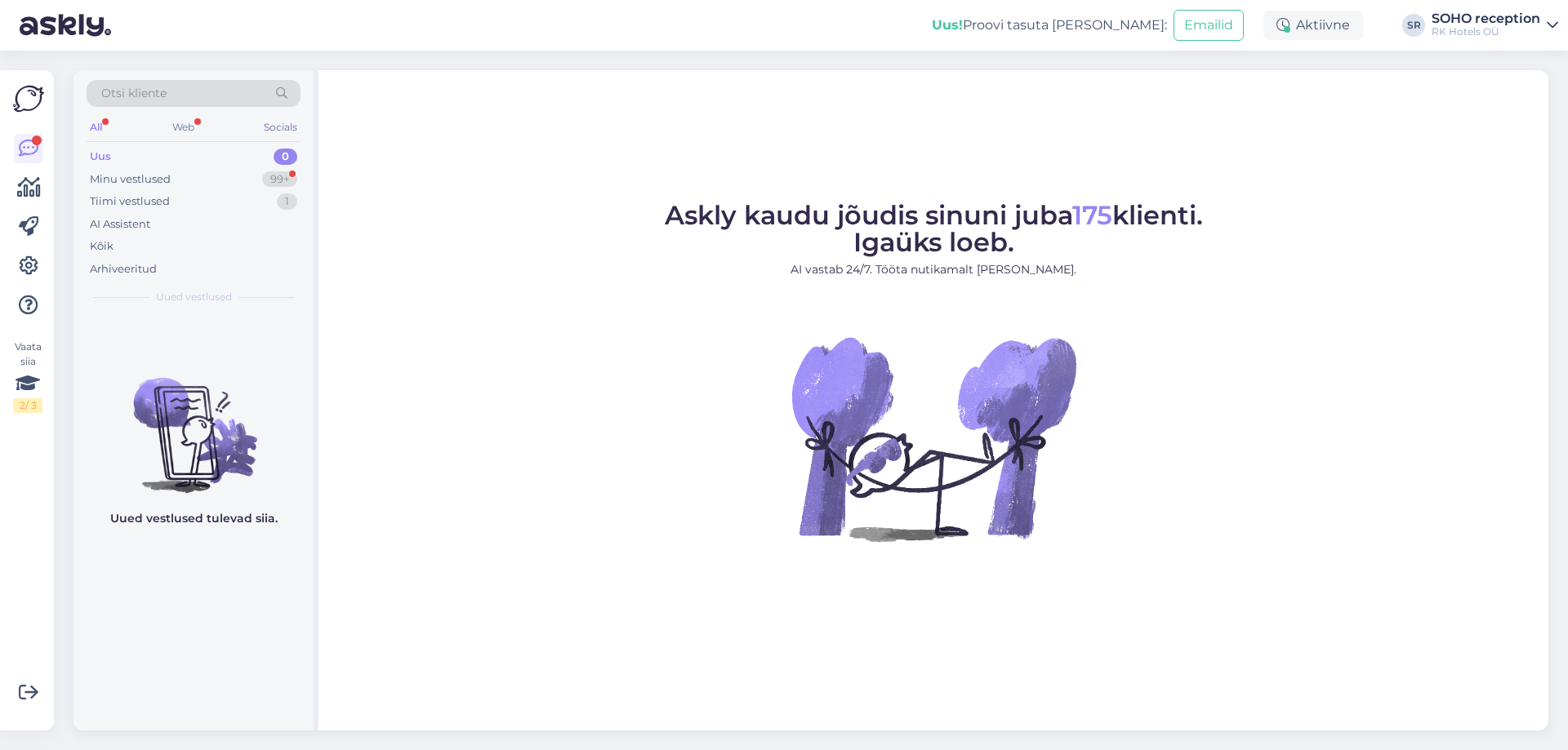
click at [100, 161] on div "Uus" at bounding box center [100, 156] width 21 height 17
click at [151, 181] on div "Minu vestlused" at bounding box center [129, 179] width 81 height 17
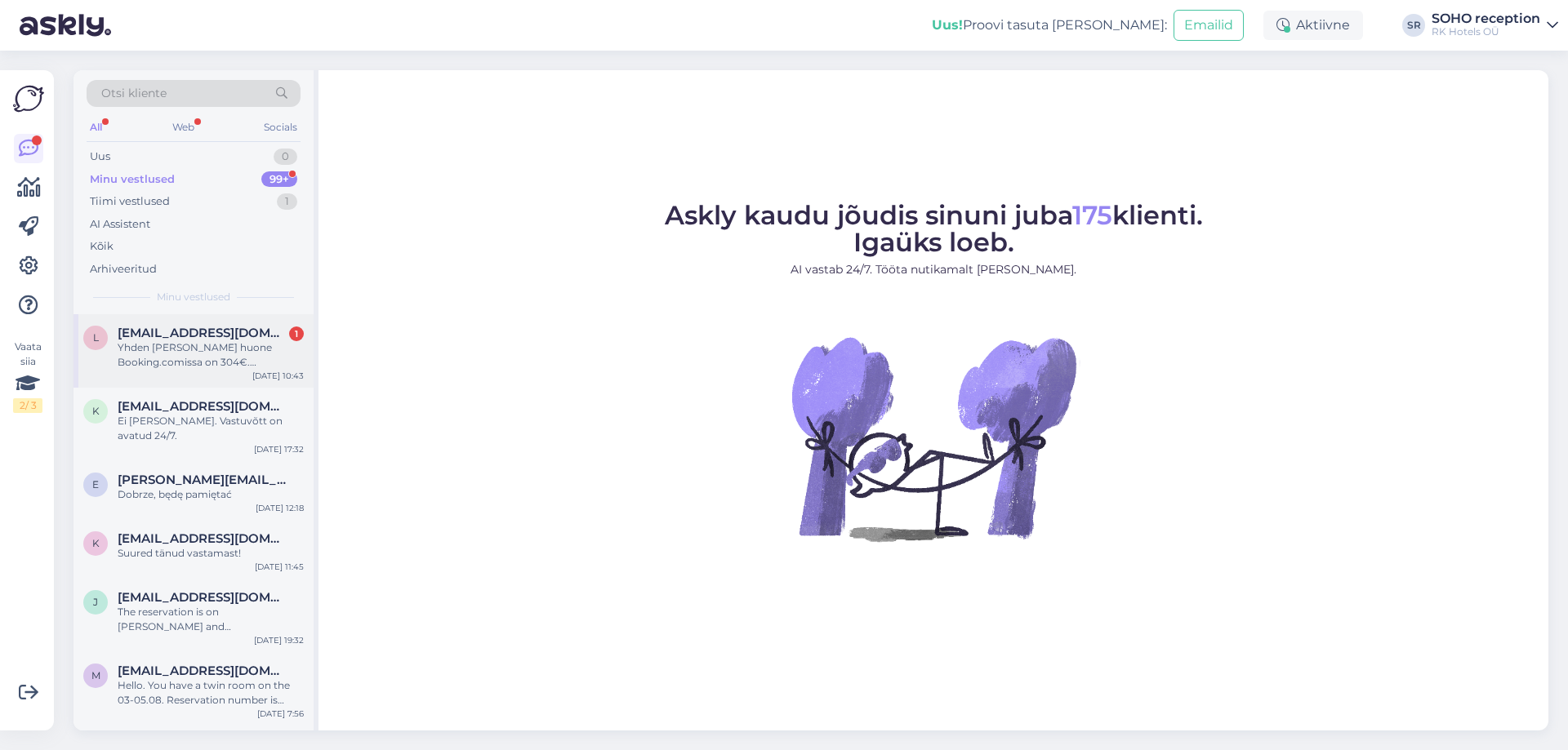
click at [174, 332] on span "[EMAIL_ADDRESS][DOMAIN_NAME]" at bounding box center [202, 332] width 170 height 15
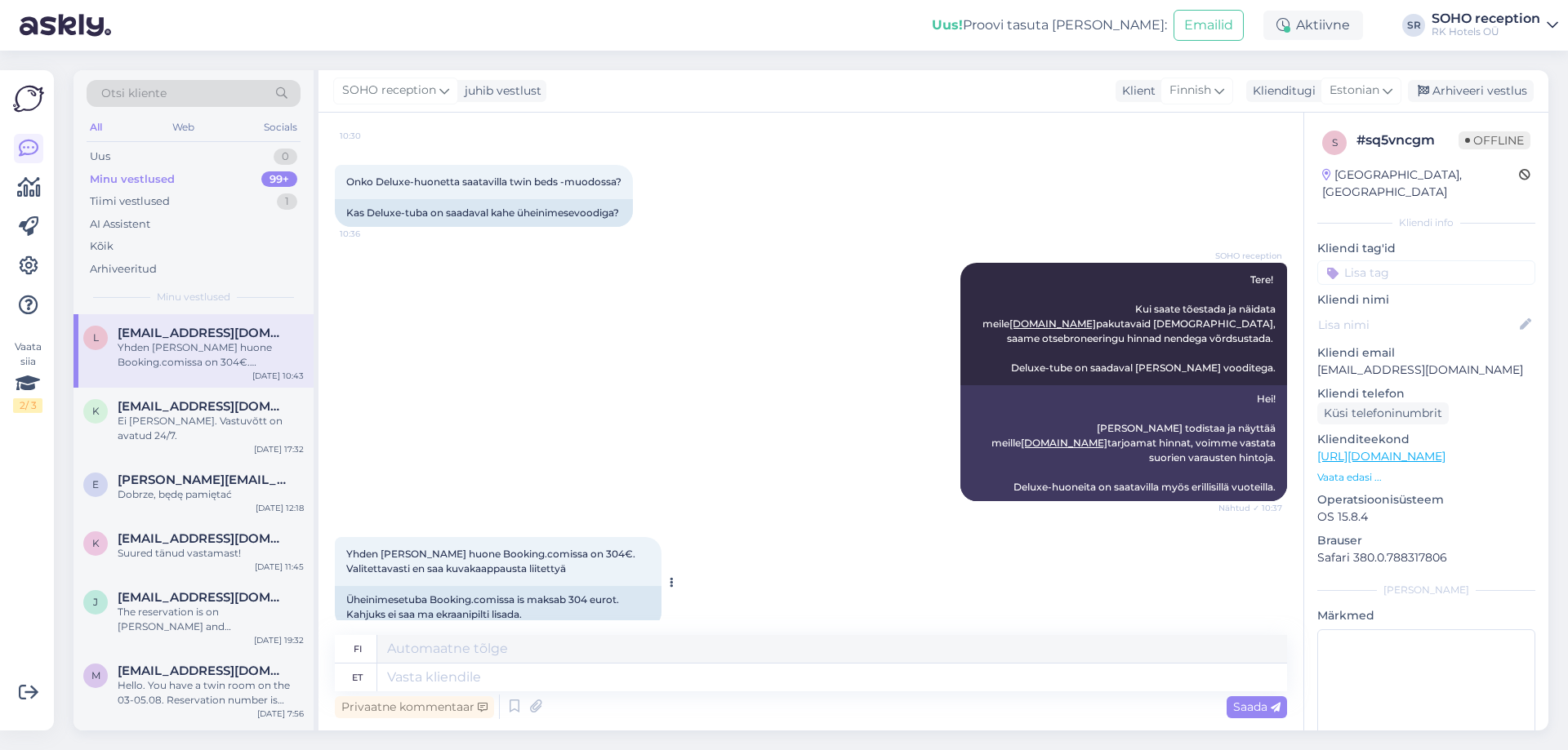
scroll to position [983, 0]
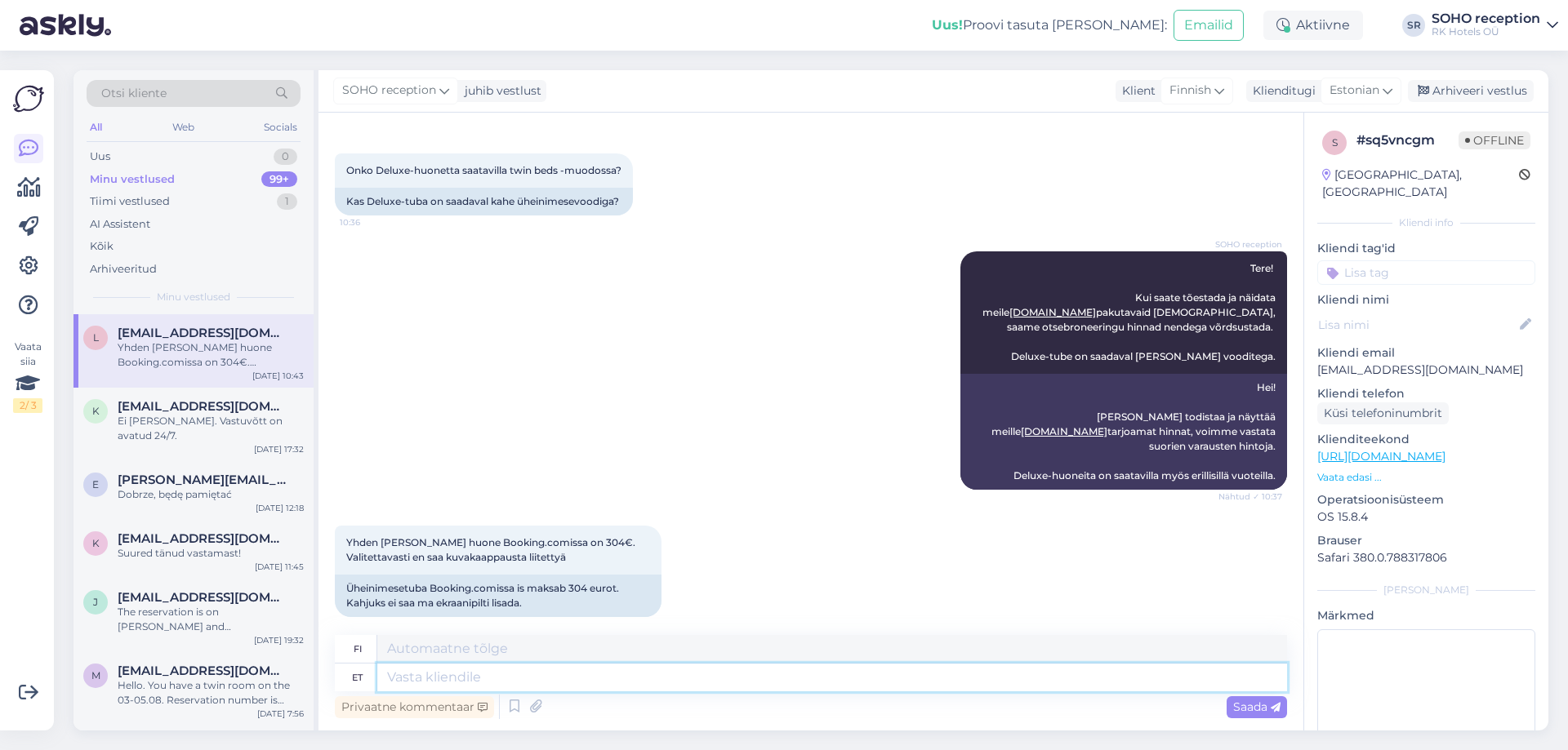
click at [458, 682] on textarea at bounding box center [832, 677] width 910 height 28
type textarea "Palun s"
type textarea "Ole hyvä"
type textarea "Palun saadke m"
type textarea "Lähetä"
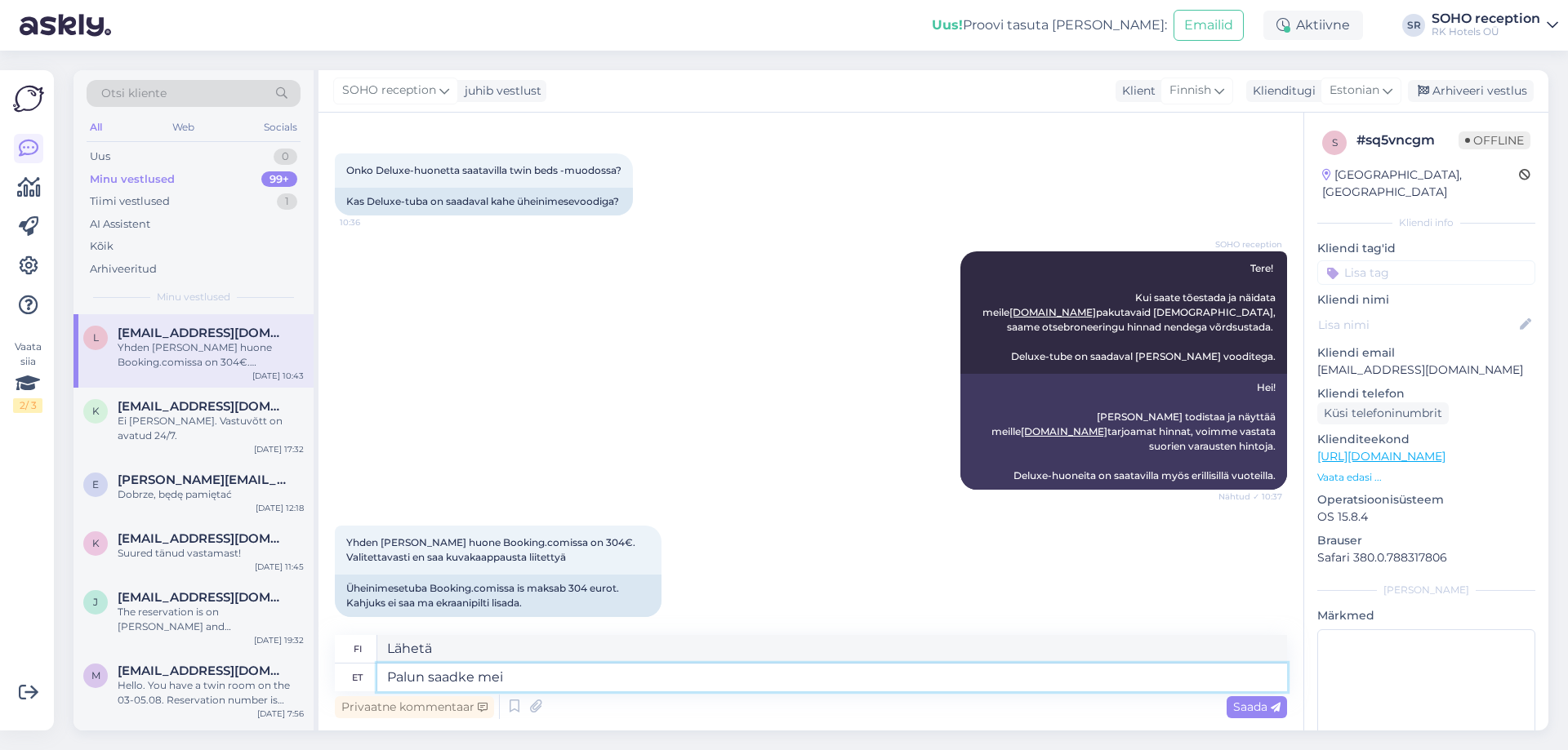
type textarea "Palun saadke meil"
type textarea "Lähetä meille sähköpostia."
type textarea "Palun saadke meile"
type textarea "Lähetä meille"
type textarea "Palun saadke meile meil"
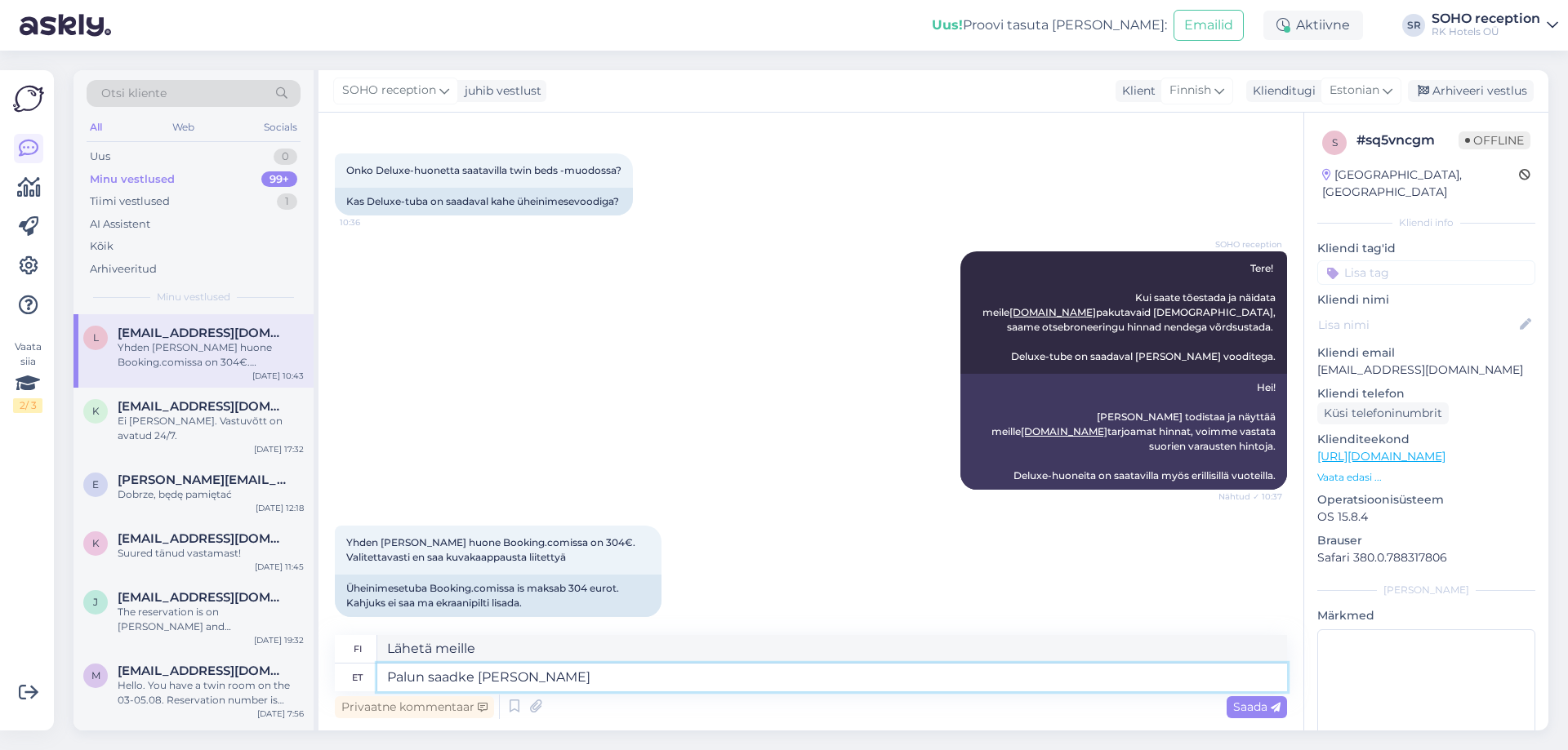
type textarea "Lähetä meille sähköpostia."
type textarea "Palun saadke meile meil oma"
type textarea "Lähetä meille sähköpostia"
type textarea "Palun saadke meile meil oma täp"
type textarea "Lähetä meille sähköpostiosoitteesi."
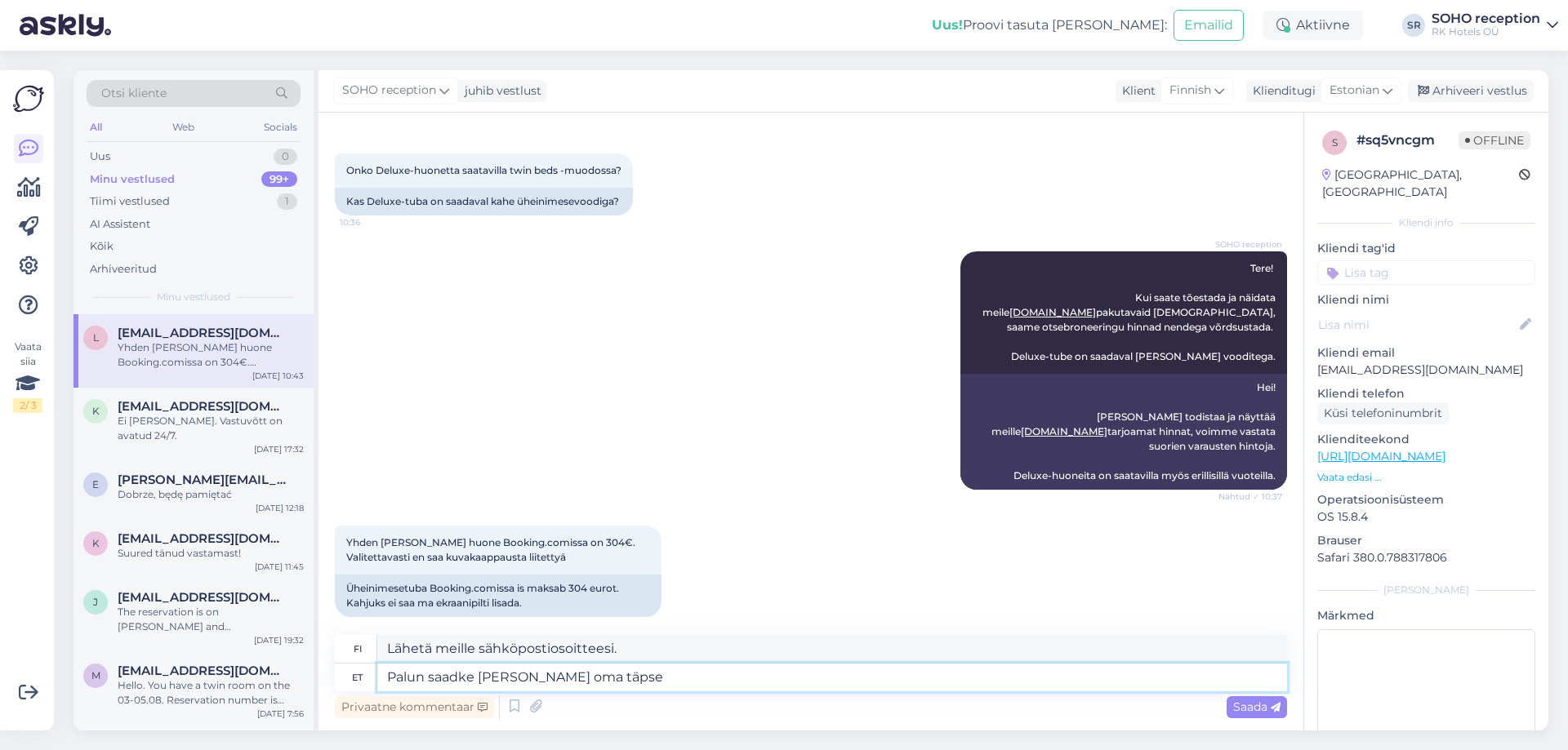
type textarea "Palun saadke meile meil oma täpse"
type textarea "Lähetä meille sähköpostia tarkemmasta"
type textarea "Palun saadke meile meil oma täpse broneerimissoovi"
type textarea "Lähetä meille sähköpostitse tarkka varauspyyntösi."
type textarea "Palun saadke meile meil oma täpse broneerimissoovi ning h"
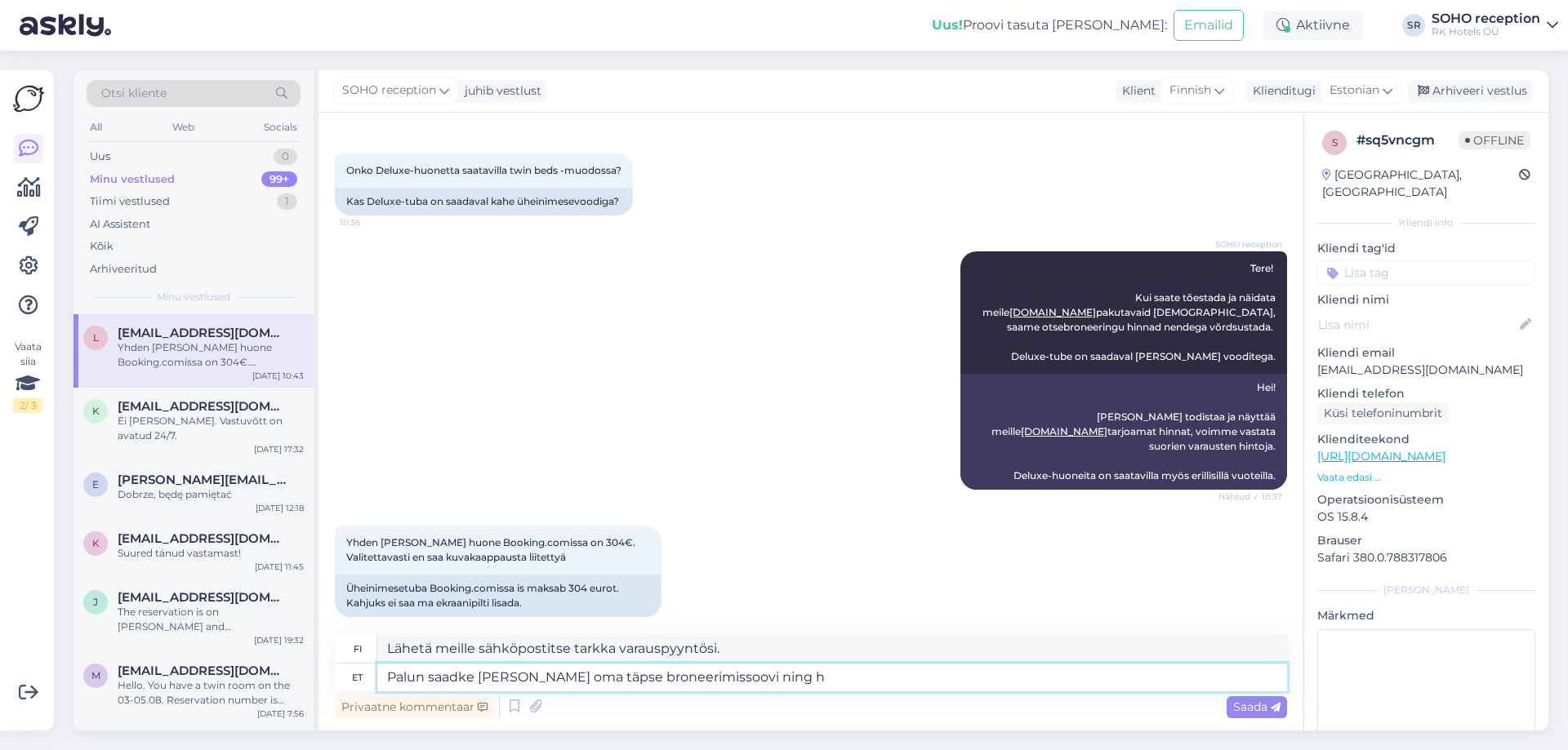
type textarea "Lähetä meille tarkka varauspyyntösi ja"
type textarea "Palun saadke meile meil oma täpse broneerimissoovi ning hindadega"
type textarea "Lähetä meille sähköpostia, jossa on tarkka varauspyyntösi ja hintasi."
click at [513, 680] on textarea "Palun saadke meile meil oma täpse broneerimissoovi ning hindadega" at bounding box center [832, 677] width 910 height 28
paste textarea "Hotell Soho /info@hotellsoho.ee/"
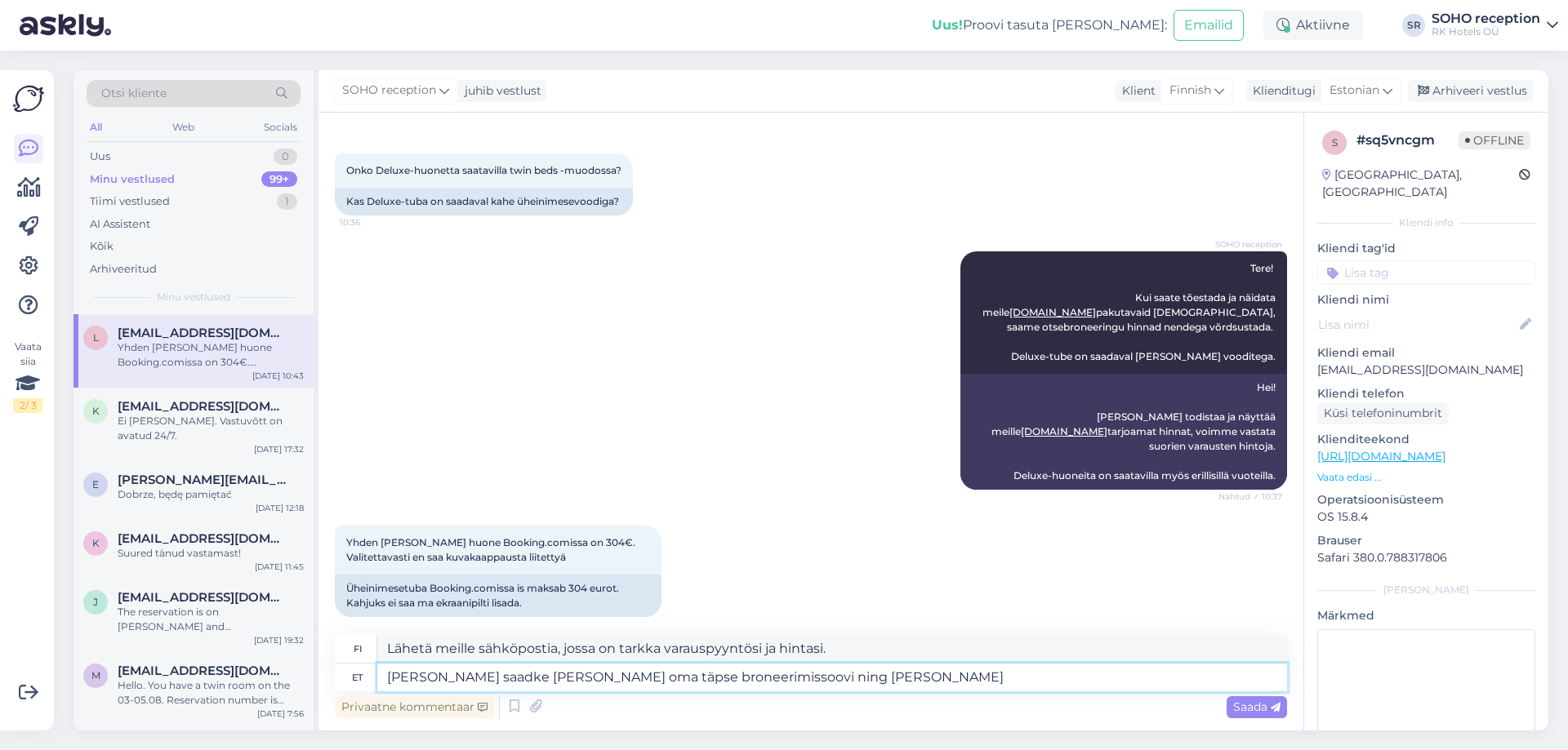
type textarea "Palun saadke meile Hotell Soho /info@hotellsoho.ee/ meil oma täpse broneerimiss…"
type textarea "Lähetä meille tarkka varauspyyntösi ja hintasi Hotel Sohoon /info@hotellsoho.ee/"
drag, startPoint x: 601, startPoint y: 678, endPoint x: 521, endPoint y: 674, distance: 80.1
click at [521, 674] on textarea "Palun saadke meile Hotell Soho /info@hotellsoho.ee/ meil oma täpse broneerimiss…" at bounding box center [832, 677] width 910 height 28
type textarea "Palun saadke meile info@hotellsoho.ee/ meil oma täpse broneerimissoovi ning hin…"
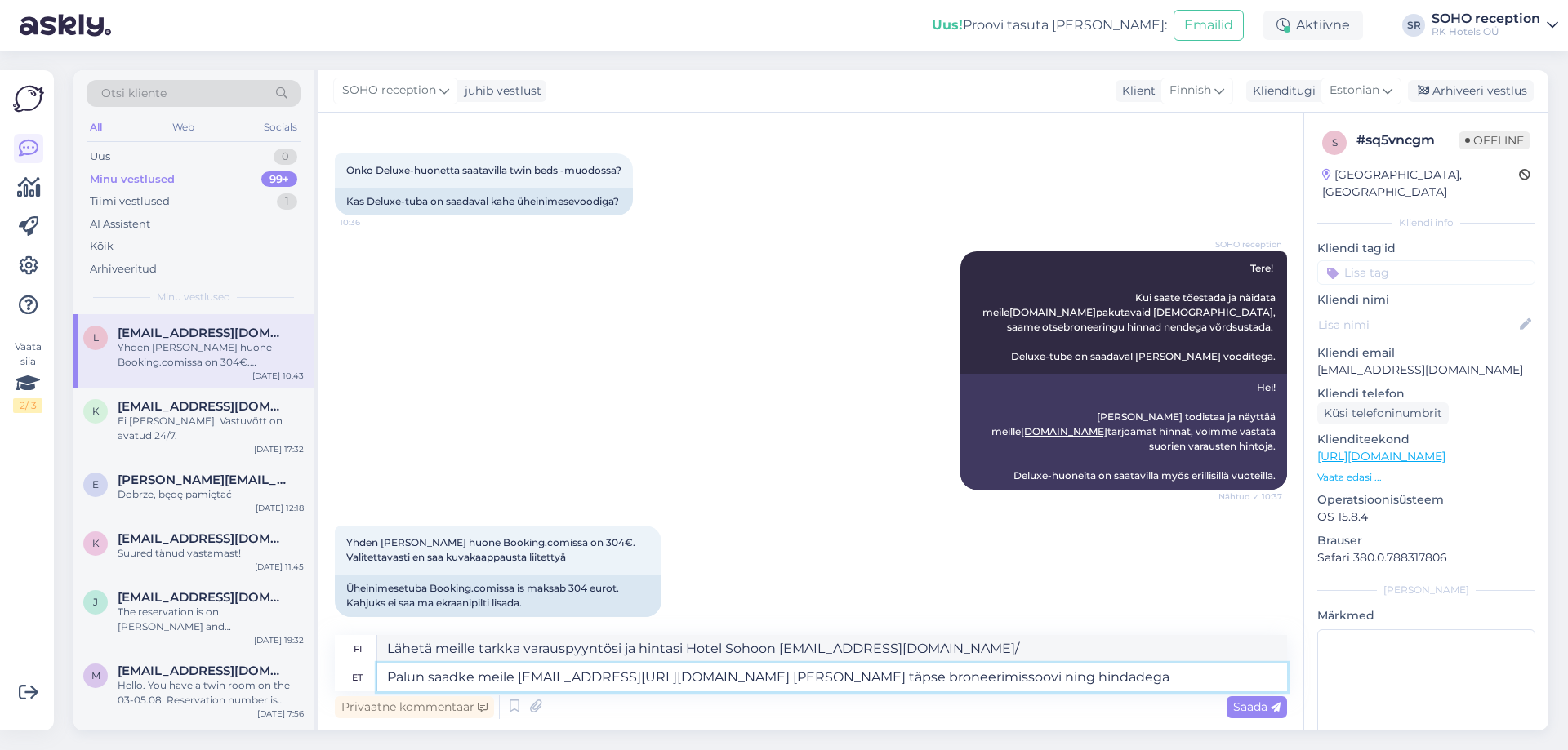
type textarea "Lähetä meille sähköpostia osoitteeseen info@hotellsoho.ee/ ja kerro tarkka vara…"
click at [647, 679] on textarea "Palun saadke meile info@hotellsoho.ee/ meil oma täpse broneerimissoovi ning hin…" at bounding box center [832, 677] width 910 height 28
type textarea "Palun saadke meile info@hotellsoho.ee meil oma täpse broneerimissoovi ning hind…"
type textarea "Lähetä meille sähköpostia osoitteeseen info@hotellsoho.ee ja kerro tarkka varau…"
click at [656, 682] on textarea "Palun saadke meile info@hotellsoho.ee meil oma täpse broneerimissoovi ning hind…" at bounding box center [832, 677] width 910 height 28
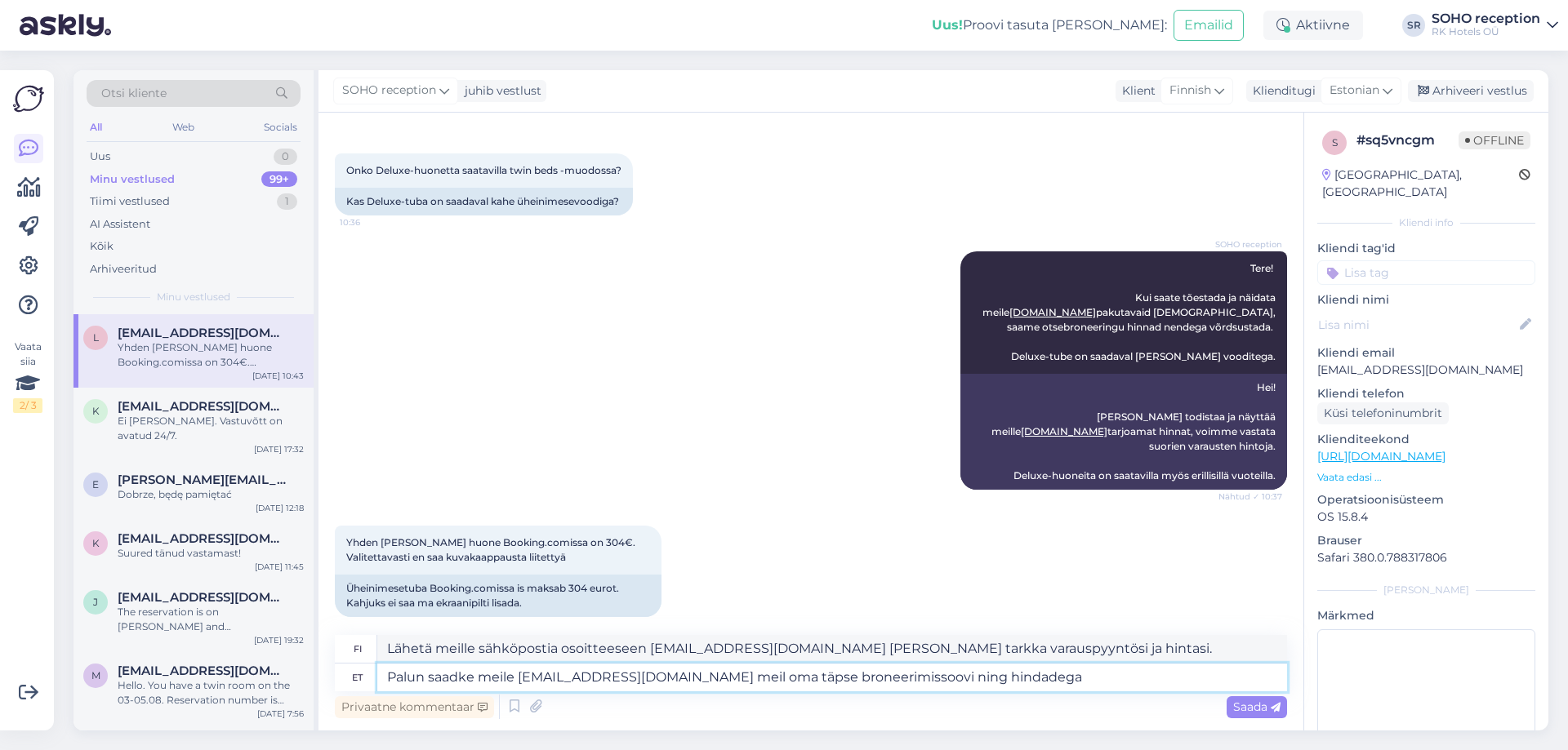
click at [656, 682] on textarea "Palun saadke meile info@hotellsoho.ee meil oma täpse broneerimissoovi ning hind…" at bounding box center [832, 677] width 910 height 28
type textarea "Palun saadke meile info@hotellsoho.ee eoma täpse broneerimissoovi ning hindadega"
type textarea "Lähetä meille tarkka varauspyyntösi ja hintasi info@hotellsoho.ee"
type textarea "Palun saadke meile info@hotellsoho.ee e-koma täpse broneerimissoovi ning hindad…"
type textarea "Lähetä meille sähköpostia osoitteeseen info@hotellsoho.ee ja kerro tarkka varau…"
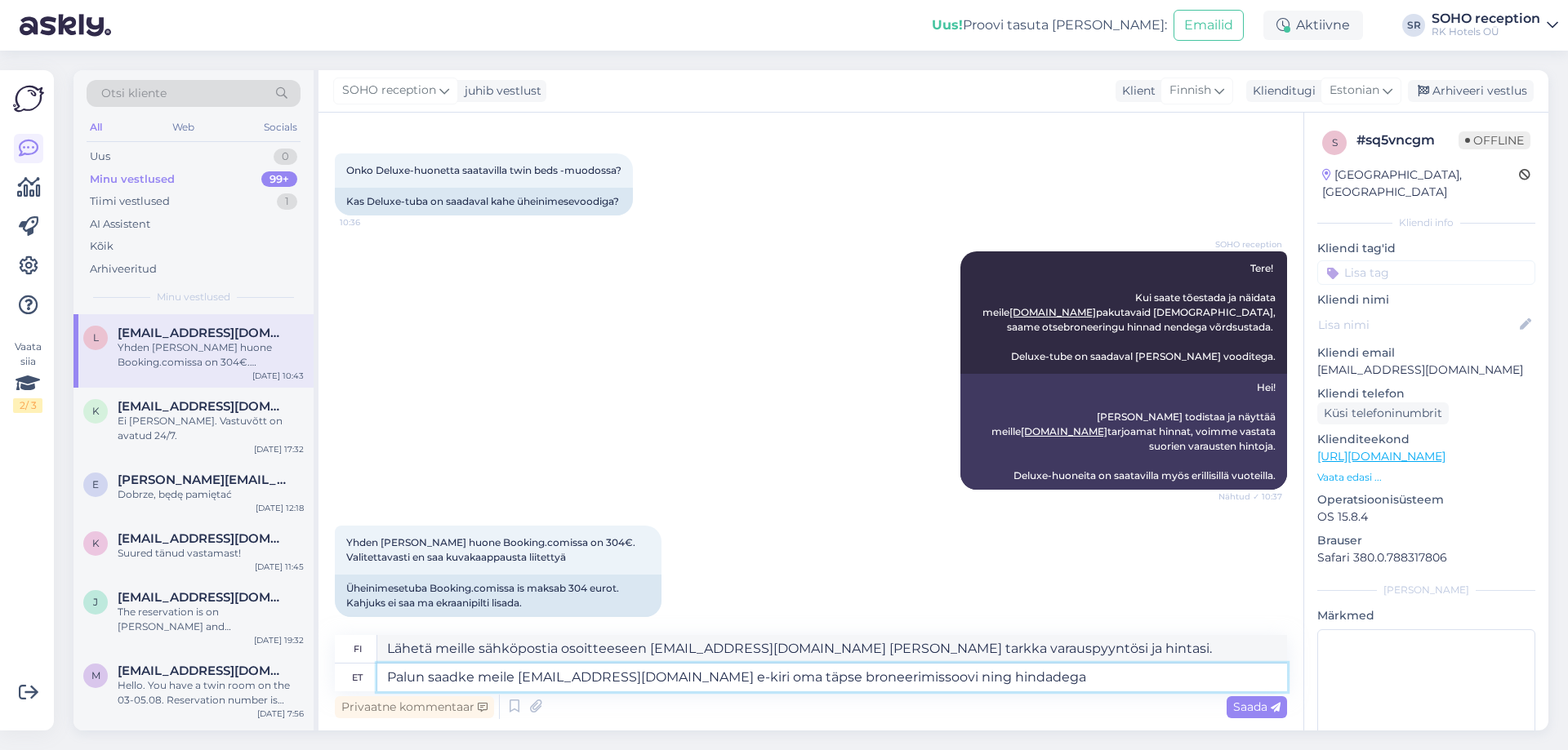
click at [990, 676] on textarea "Palun saadke meile info@hotellsoho.ee e-kiri oma täpse broneerimissoovi ning hi…" at bounding box center [832, 677] width 910 height 28
type textarea "Palun saadke meile info@hotellsoho.ee e-kiri oma täpse broneerimissoovi ning hi…"
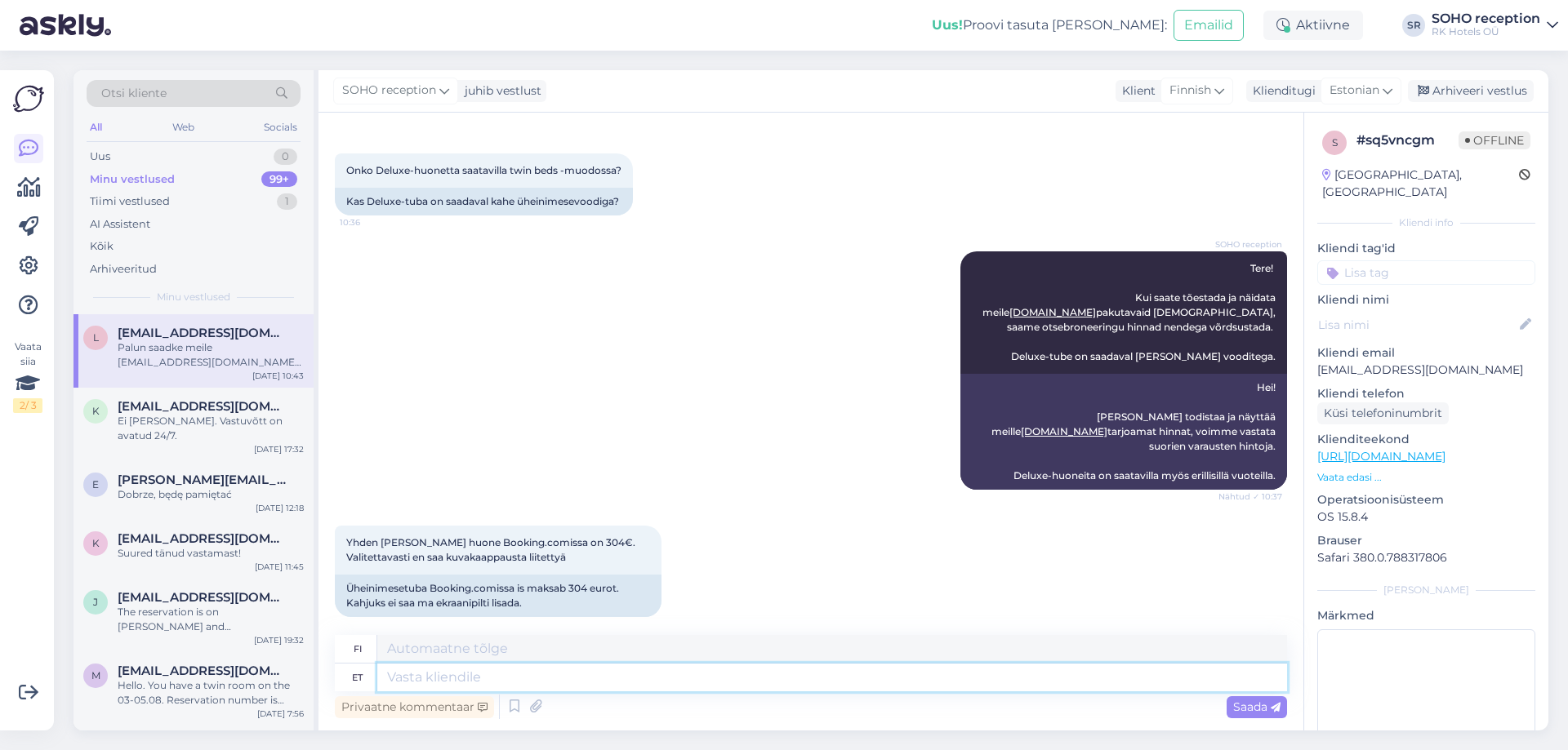
scroll to position [1110, 0]
